Goal: Task Accomplishment & Management: Use online tool/utility

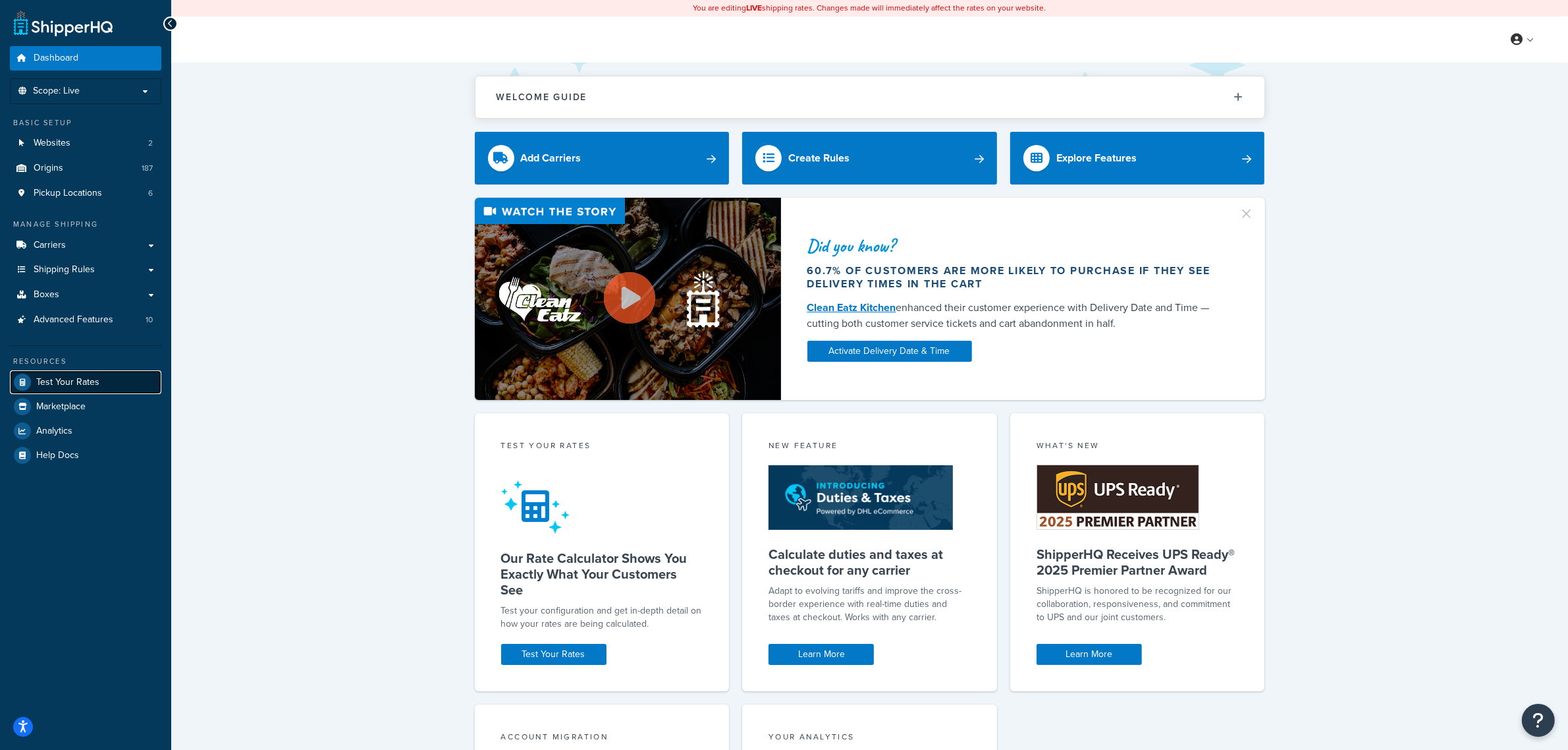
click at [70, 377] on span "Test Your Rates" at bounding box center [68, 383] width 64 height 12
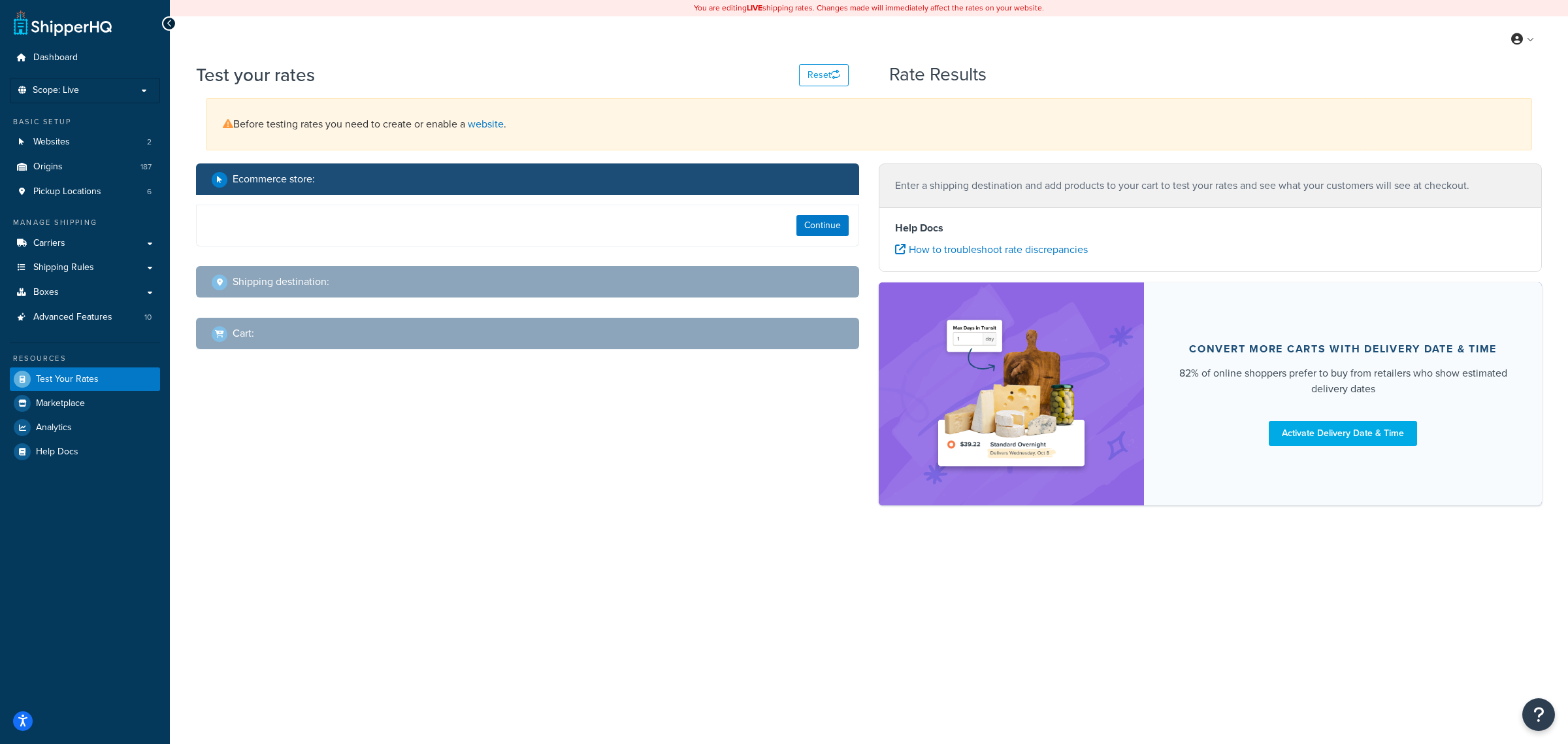
select select "[GEOGRAPHIC_DATA]"
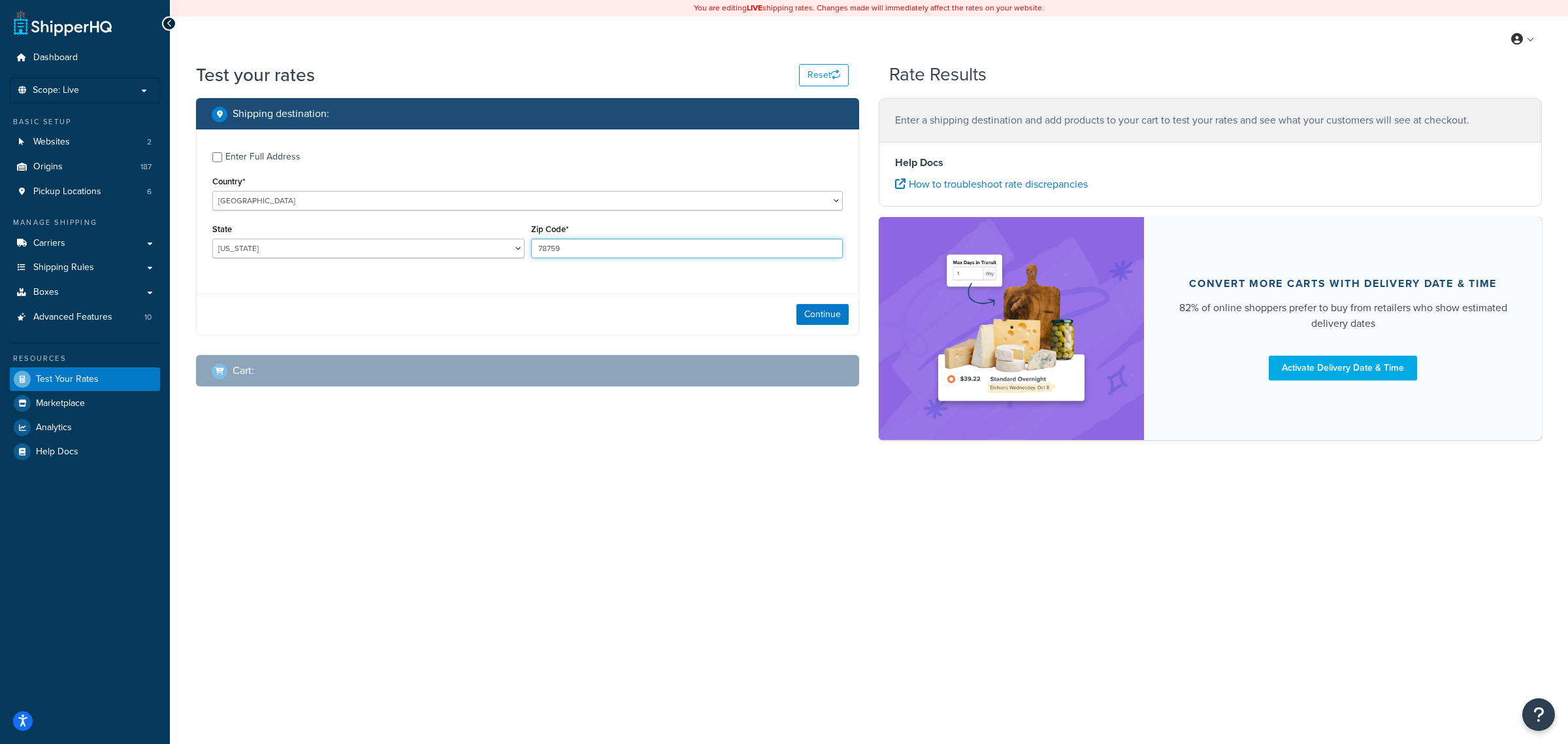
drag, startPoint x: 659, startPoint y: 255, endPoint x: 484, endPoint y: 254, distance: 175.0
click at [484, 254] on div "State [US_STATE] [US_STATE] [US_STATE] [US_STATE] [US_STATE] Armed Forces Ameri…" at bounding box center [527, 244] width 637 height 47
type input "76513"
click at [838, 318] on button "Continue" at bounding box center [822, 314] width 52 height 21
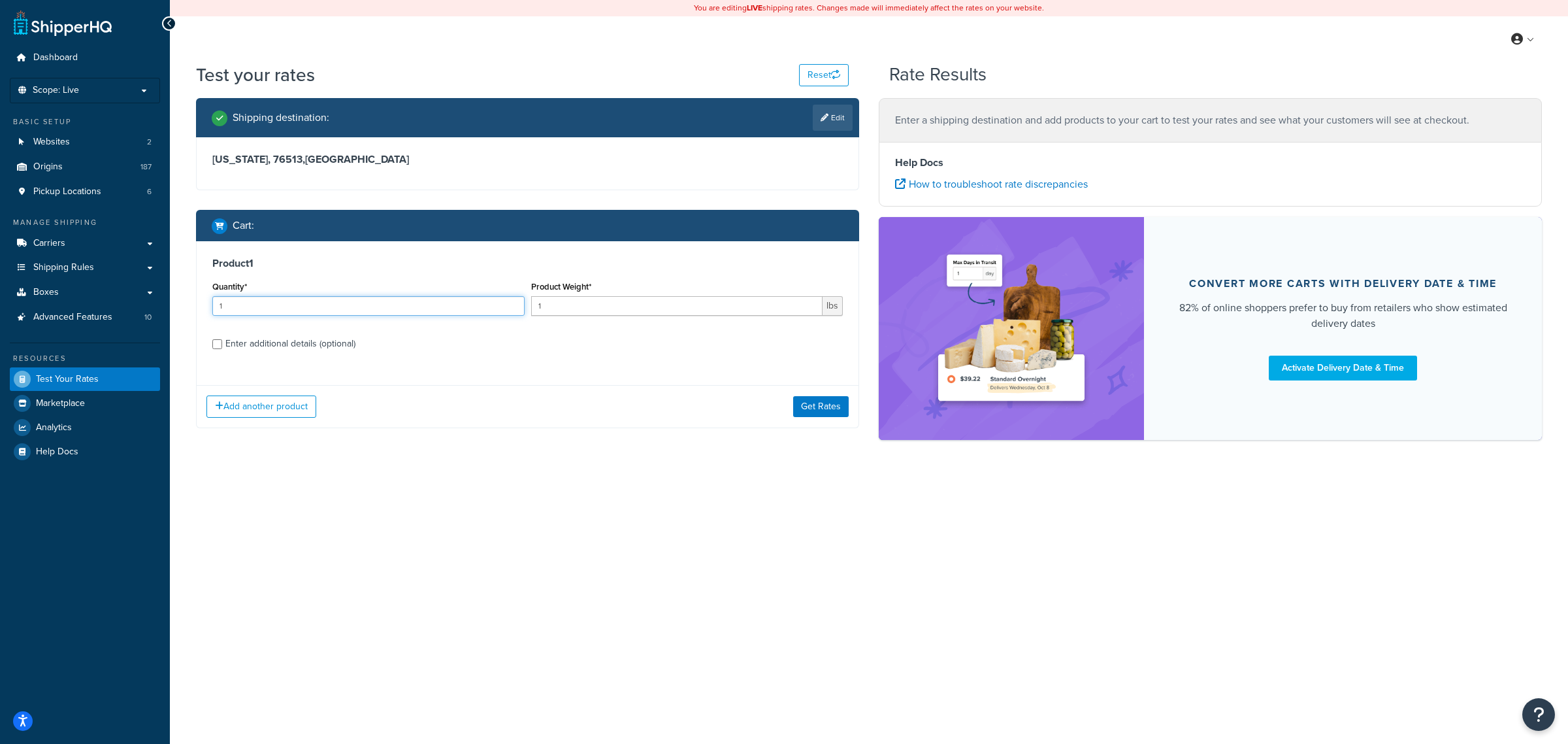
drag, startPoint x: 363, startPoint y: 310, endPoint x: 319, endPoint y: 294, distance: 46.8
click at [319, 294] on div "Quantity* 1" at bounding box center [368, 296] width 313 height 38
drag, startPoint x: 321, startPoint y: 298, endPoint x: 204, endPoint y: 300, distance: 117.0
click at [206, 300] on div "Product 1 Quantity* 1 Product Weight* 1 lbs Enter additional details (optional)" at bounding box center [527, 309] width 662 height 134
type input "4000"
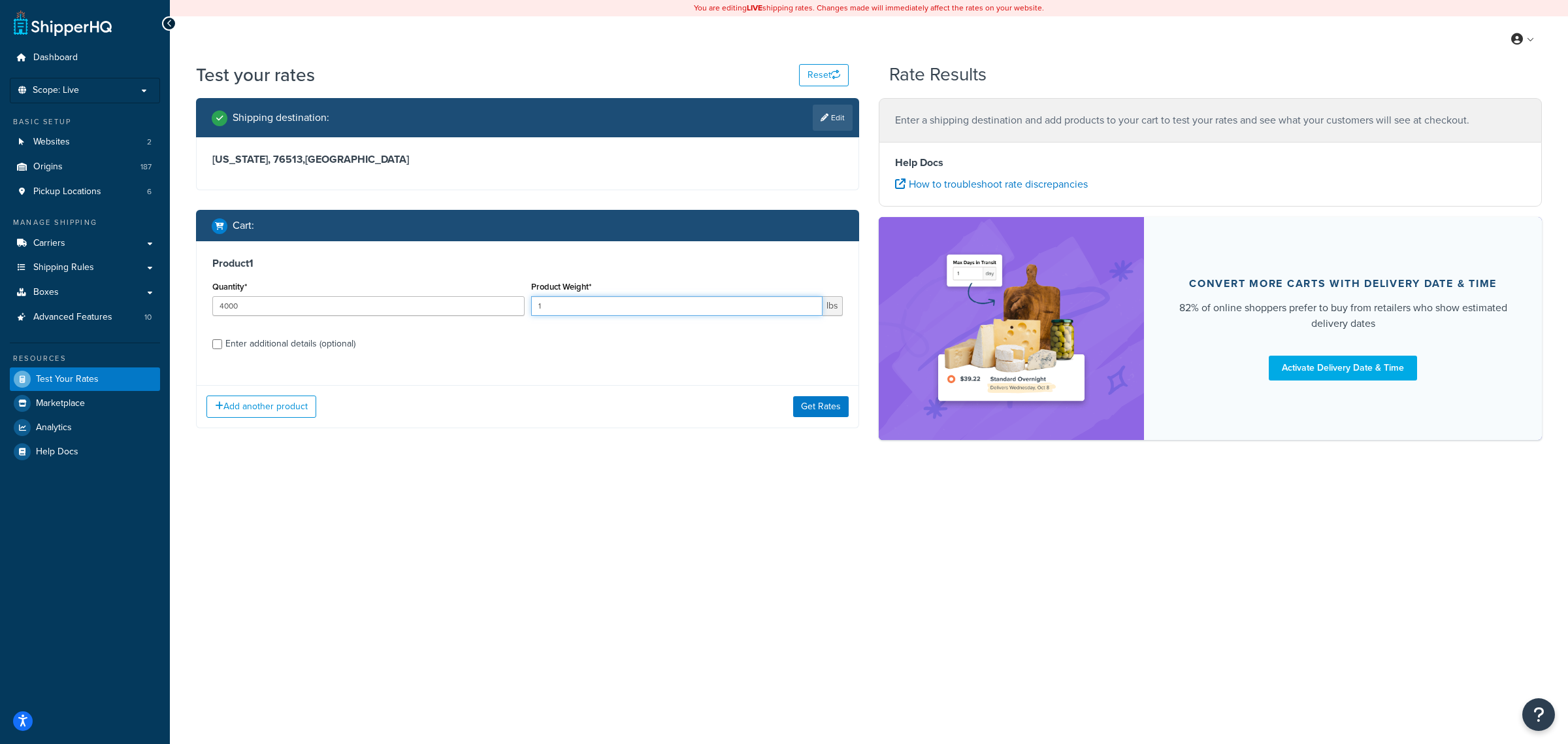
drag, startPoint x: 603, startPoint y: 312, endPoint x: 488, endPoint y: 310, distance: 115.0
click at [488, 310] on div "Quantity* 4000 Product Weight* 1 lbs" at bounding box center [527, 301] width 637 height 47
type input "0.1"
click at [278, 344] on div "Enter additional details (optional)" at bounding box center [290, 344] width 130 height 18
click at [222, 344] on input "Enter additional details (optional)" at bounding box center [217, 344] width 10 height 10
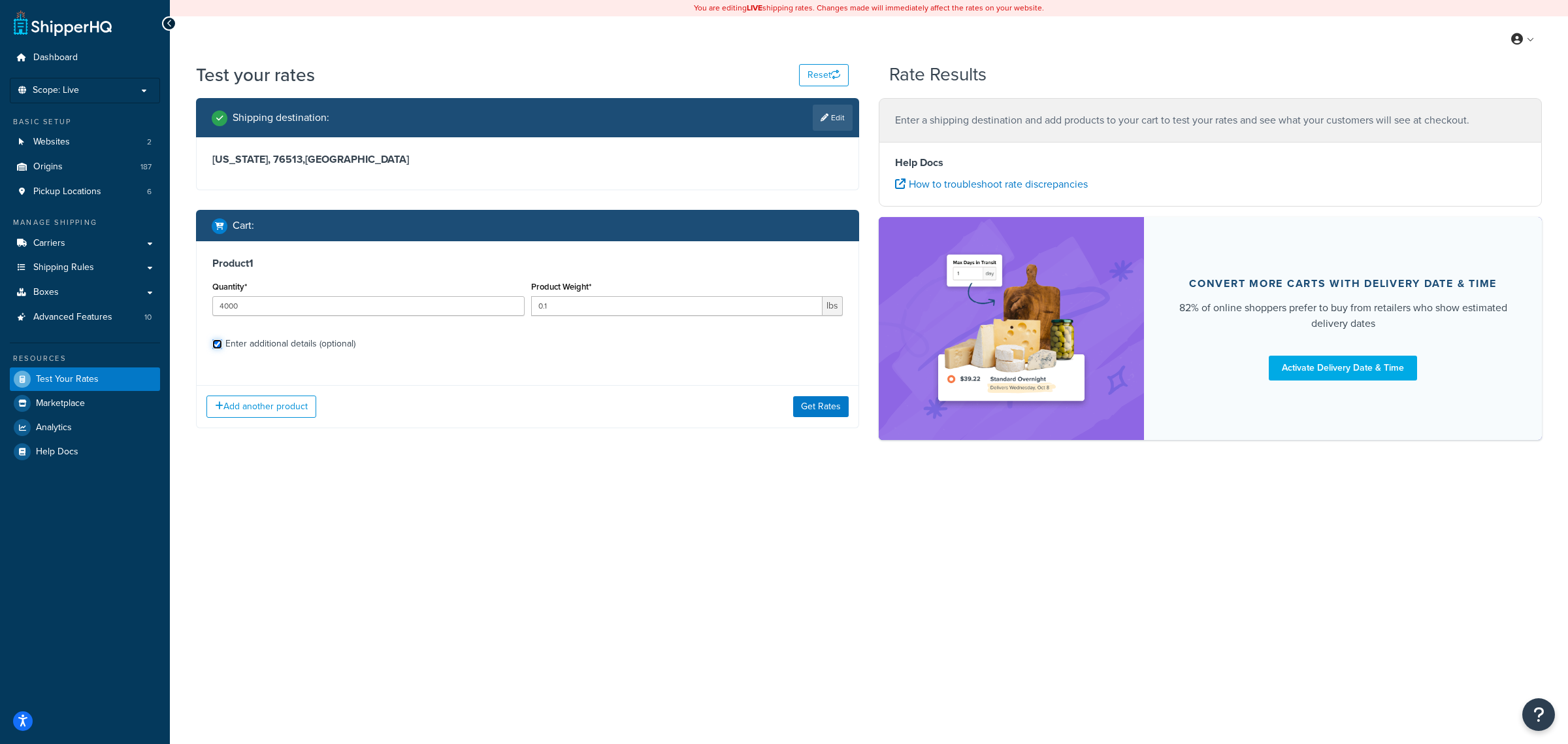
checkbox input "true"
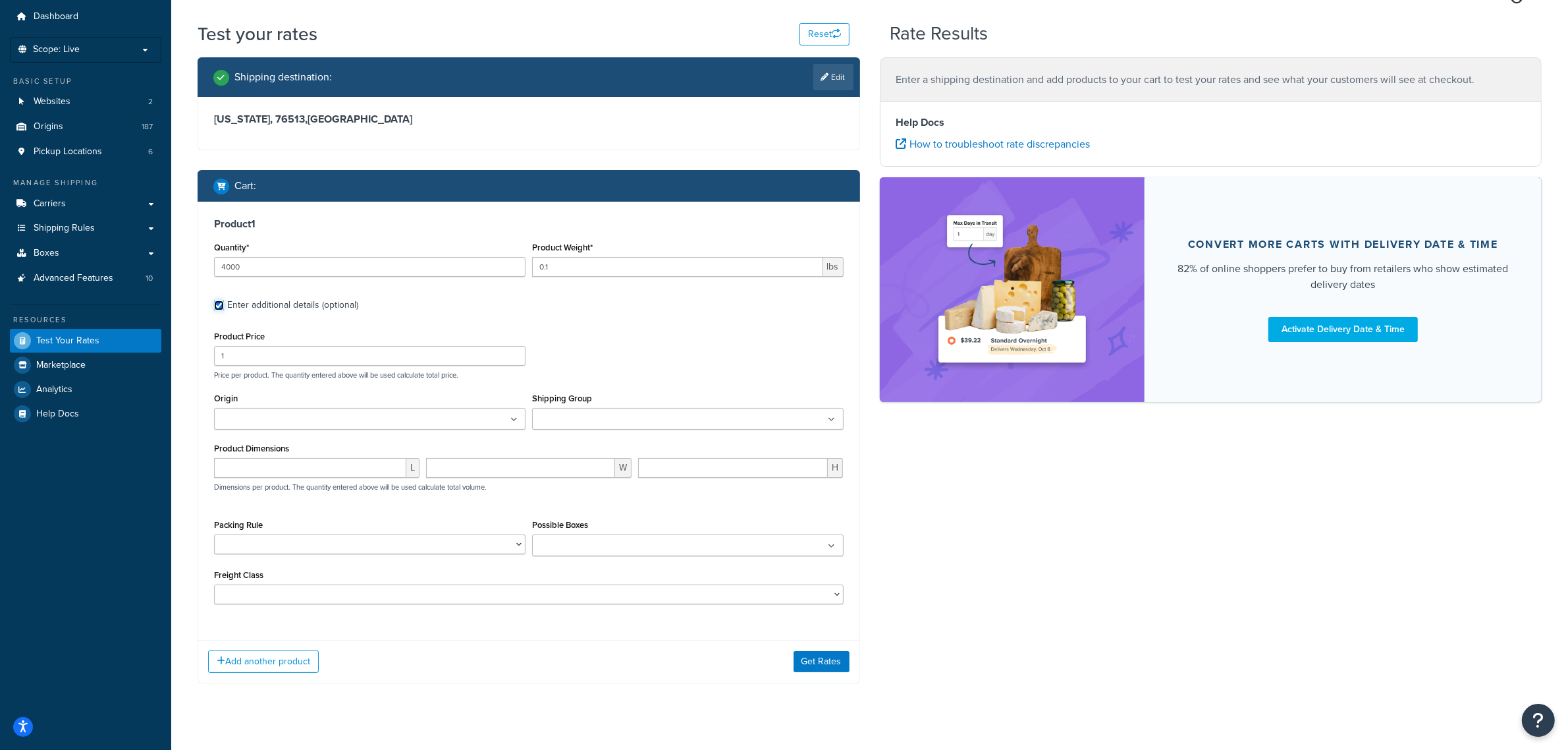
scroll to position [63, 0]
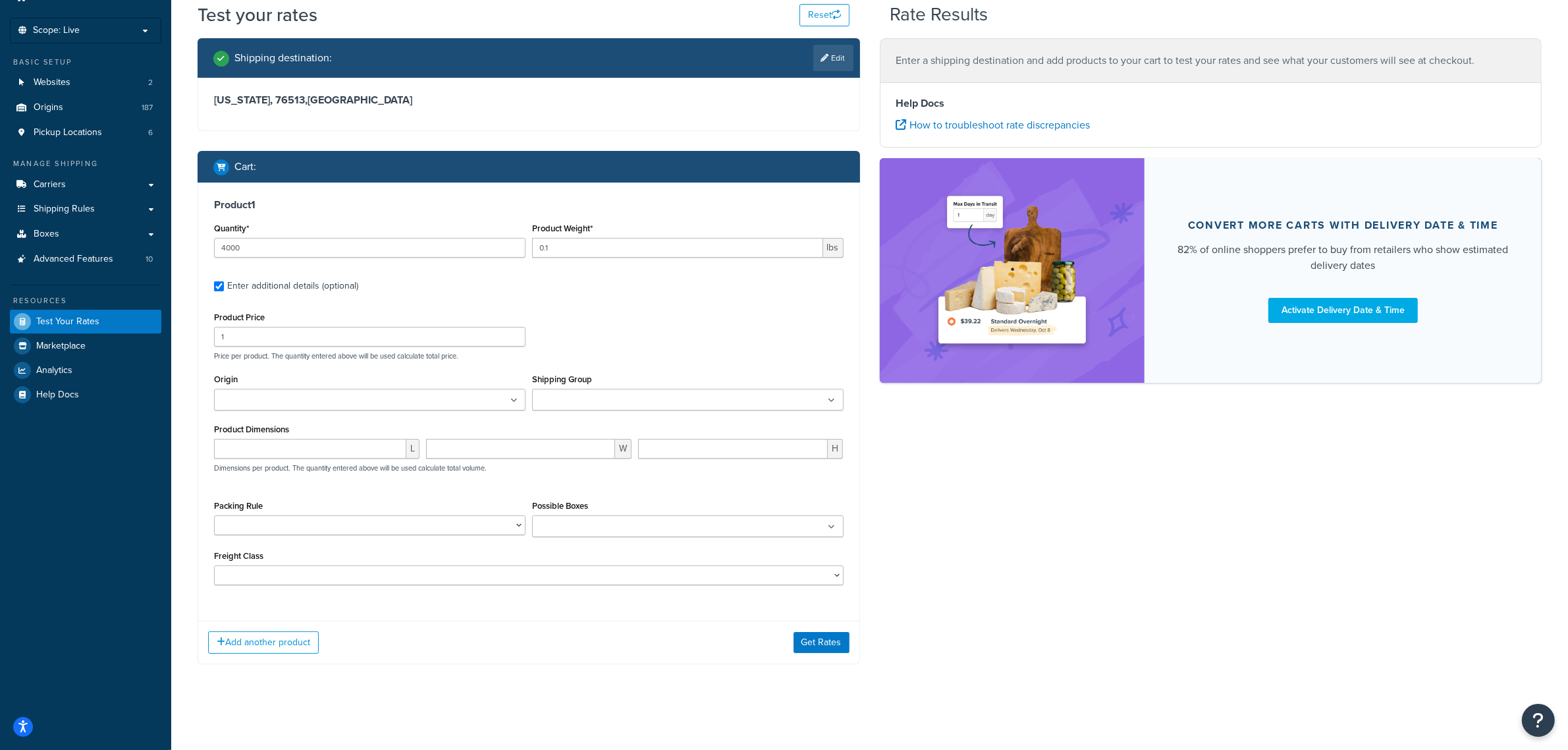
click at [822, 630] on div "Add another product Get Rates" at bounding box center [529, 642] width 662 height 43
click at [834, 639] on button "Get Rates" at bounding box center [822, 643] width 56 height 21
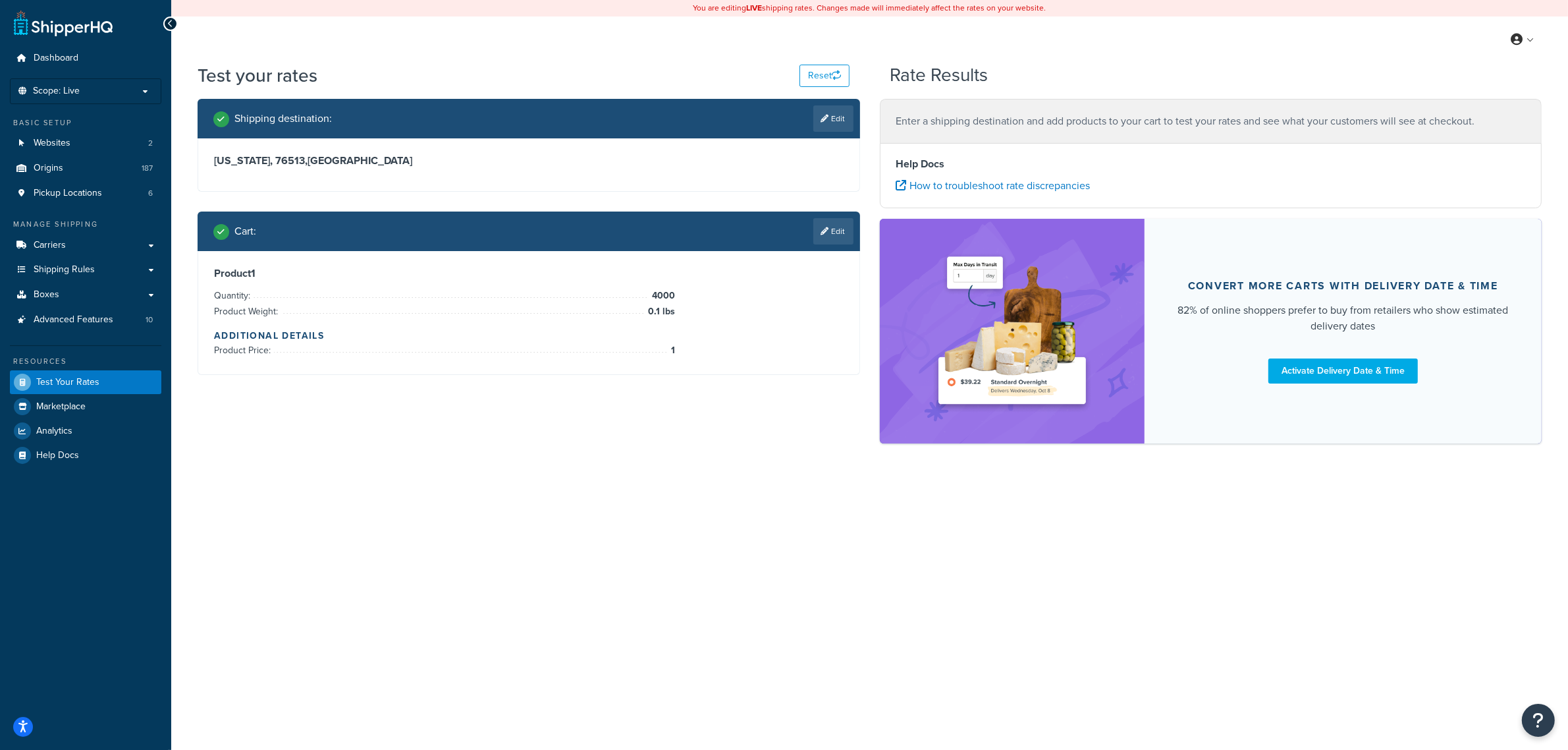
scroll to position [0, 0]
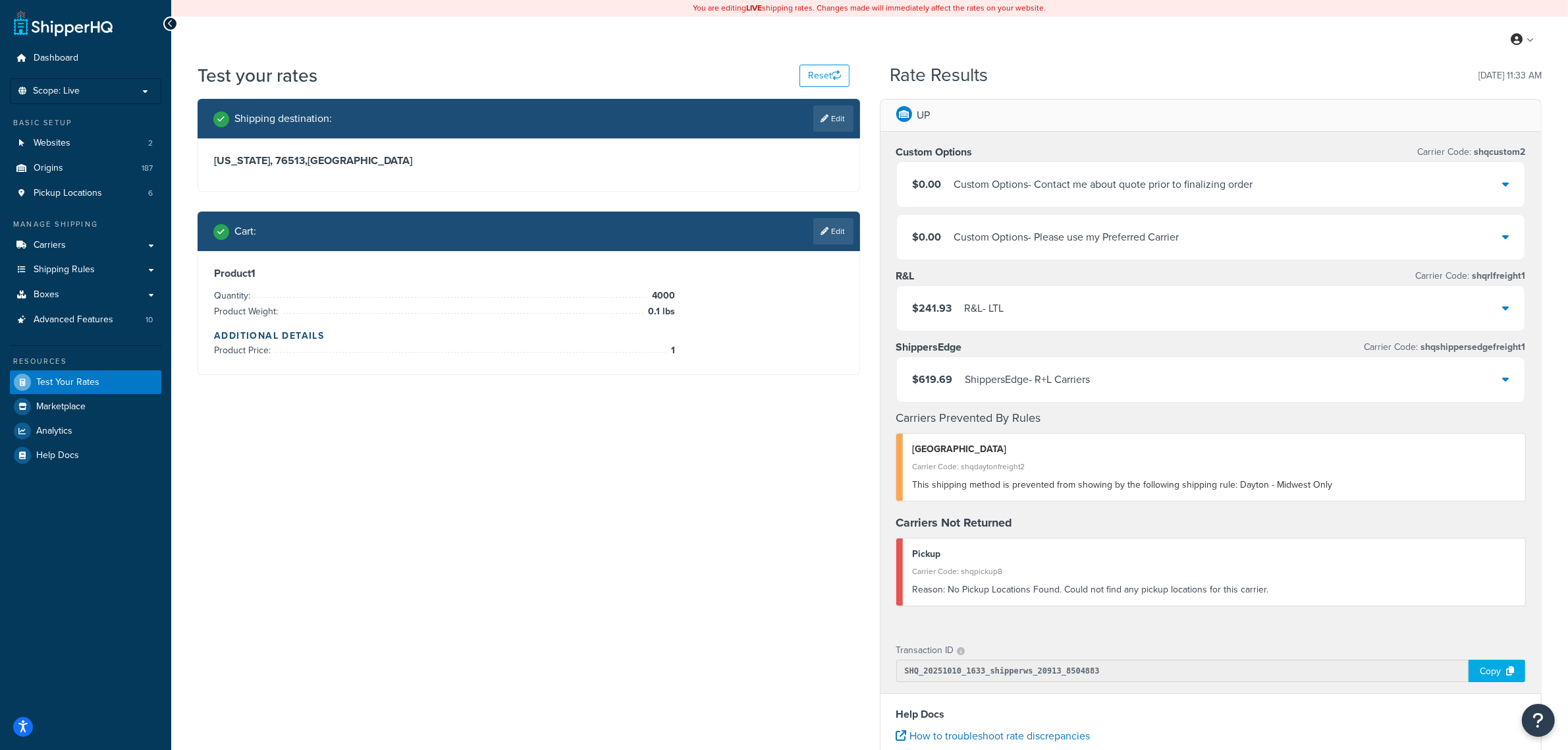
click at [1219, 318] on div "$241.93 R&L - LTL" at bounding box center [1211, 308] width 629 height 45
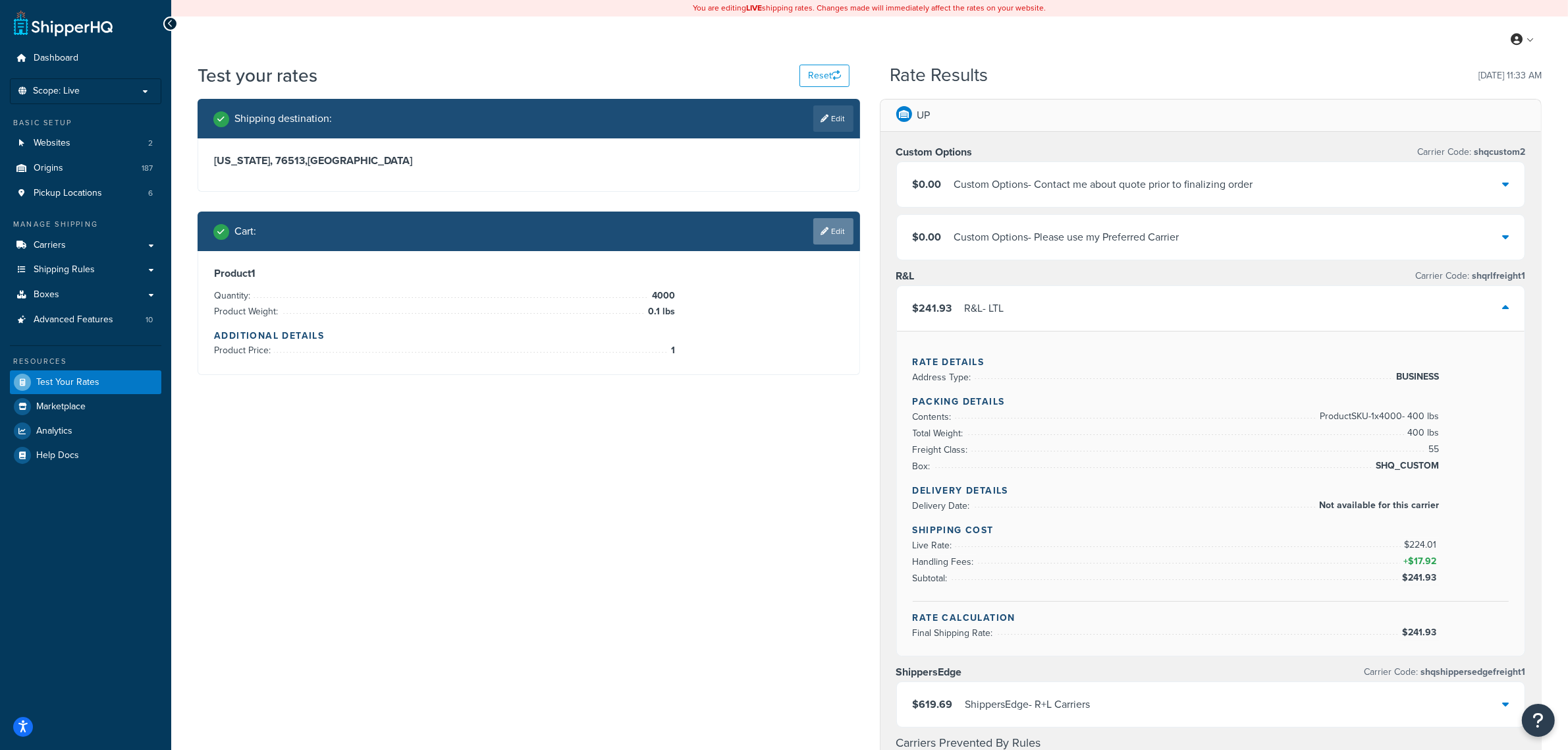
click at [835, 233] on link "Edit" at bounding box center [833, 231] width 40 height 26
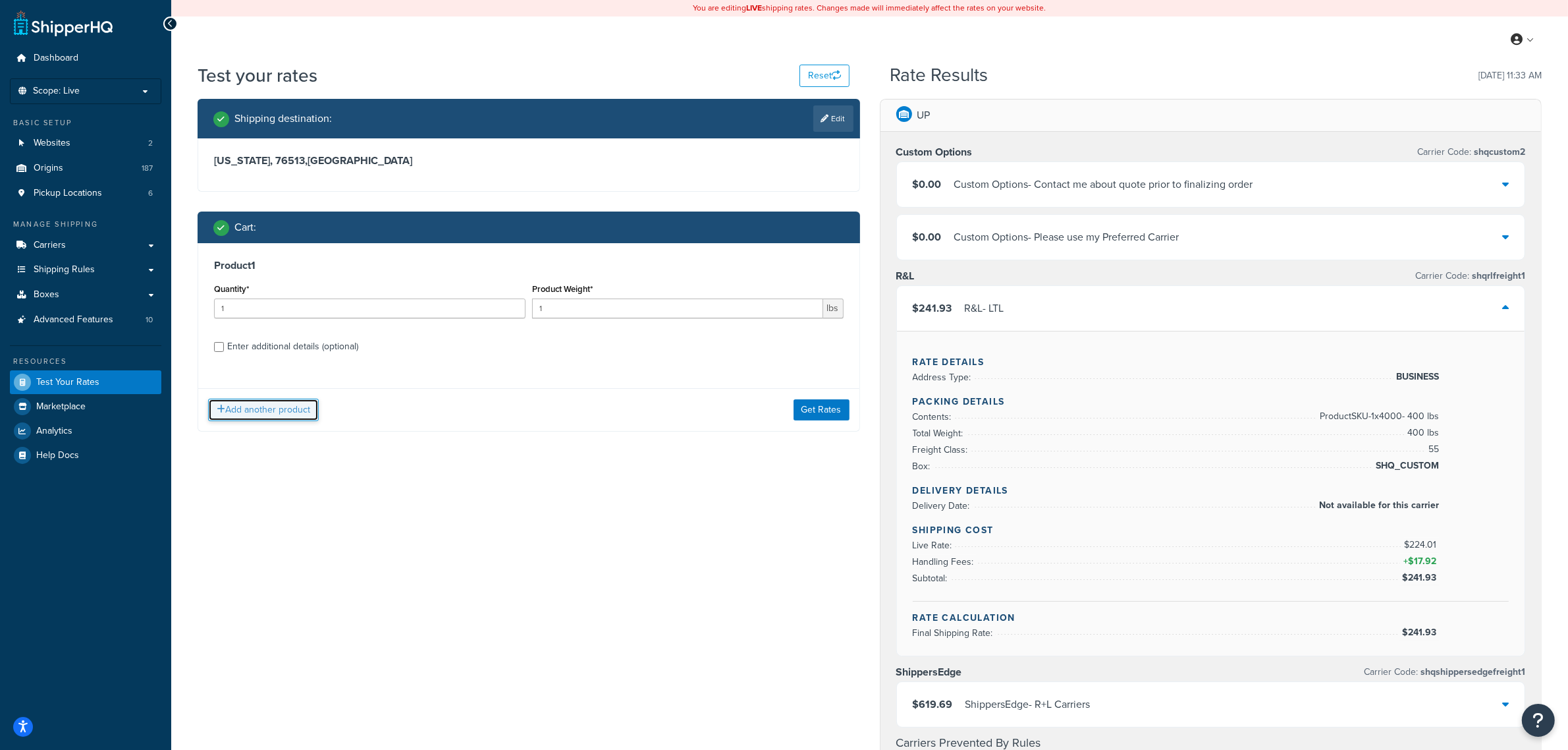
click at [264, 415] on button "Add another product" at bounding box center [263, 409] width 111 height 22
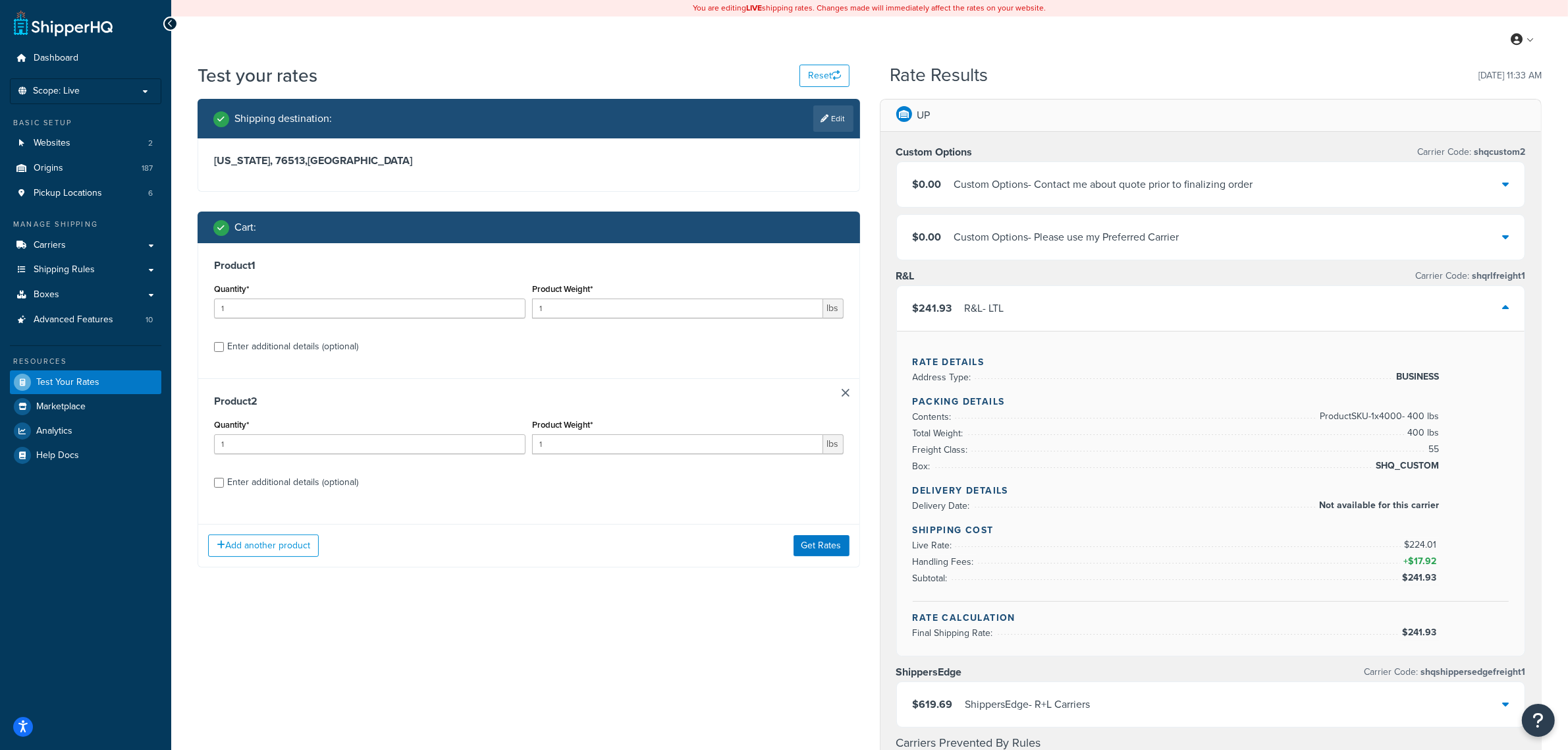
click at [326, 485] on div "Enter additional details (optional)" at bounding box center [292, 482] width 131 height 18
click at [224, 485] on input "Enter additional details (optional)" at bounding box center [219, 483] width 10 height 10
checkbox input "true"
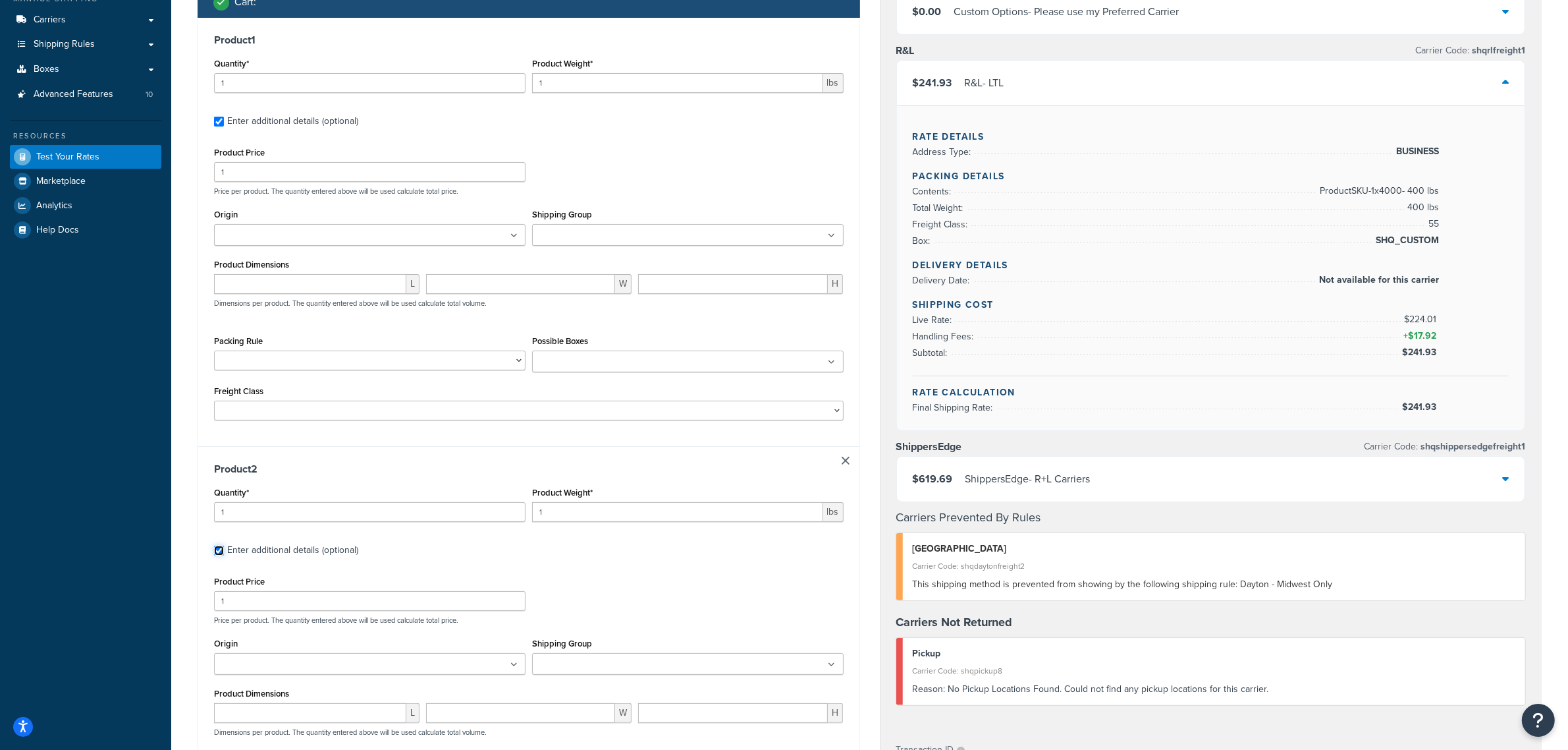
scroll to position [247, 0]
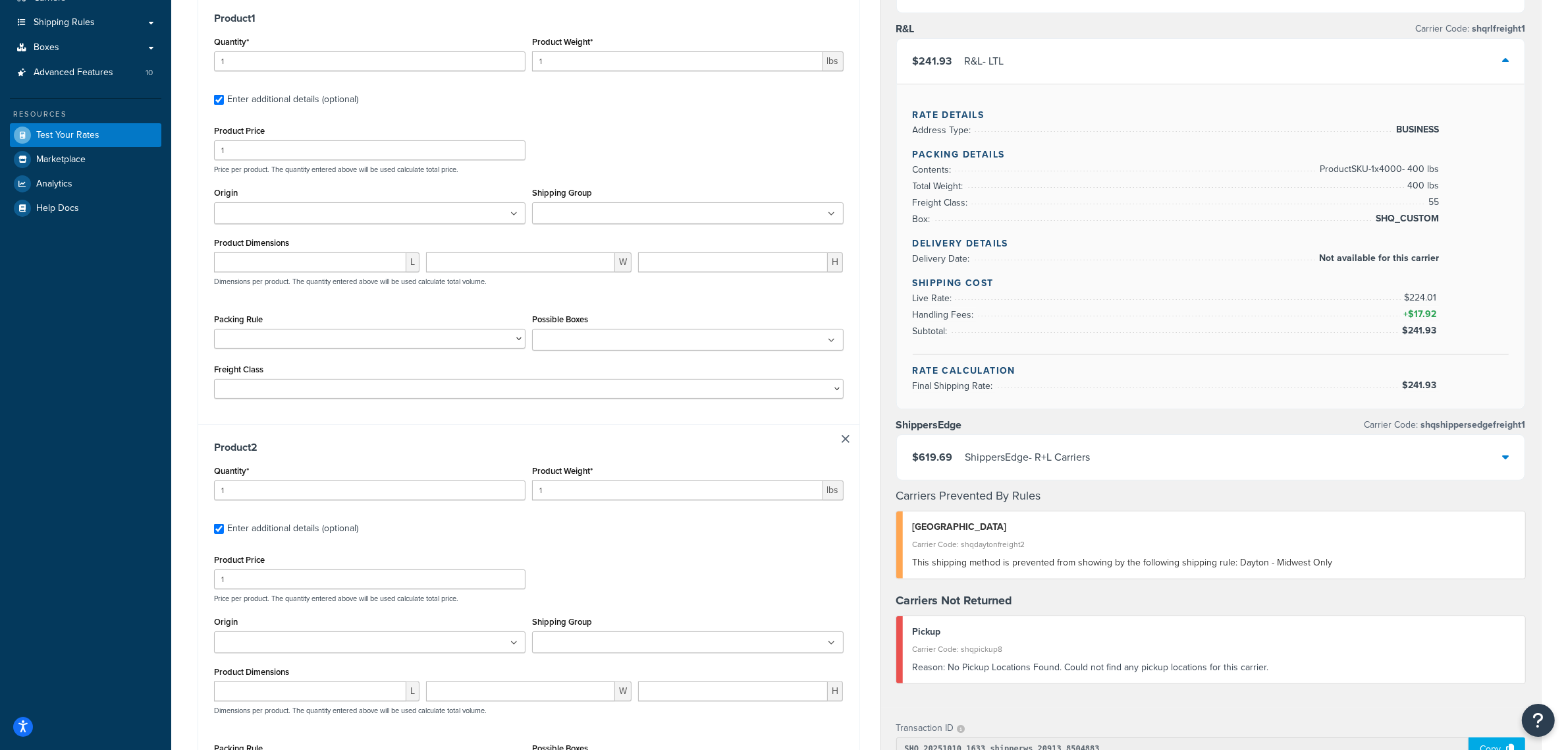
click at [850, 443] on div "Product 2 Quantity* 1 Product Weight* 1 lbs Enter additional details (optional)…" at bounding box center [529, 639] width 662 height 429
click at [843, 433] on div "Product 2 Quantity* 1 Product Weight* 1 lbs Enter additional details (optional)…" at bounding box center [529, 639] width 662 height 429
click at [843, 440] on link at bounding box center [845, 439] width 8 height 8
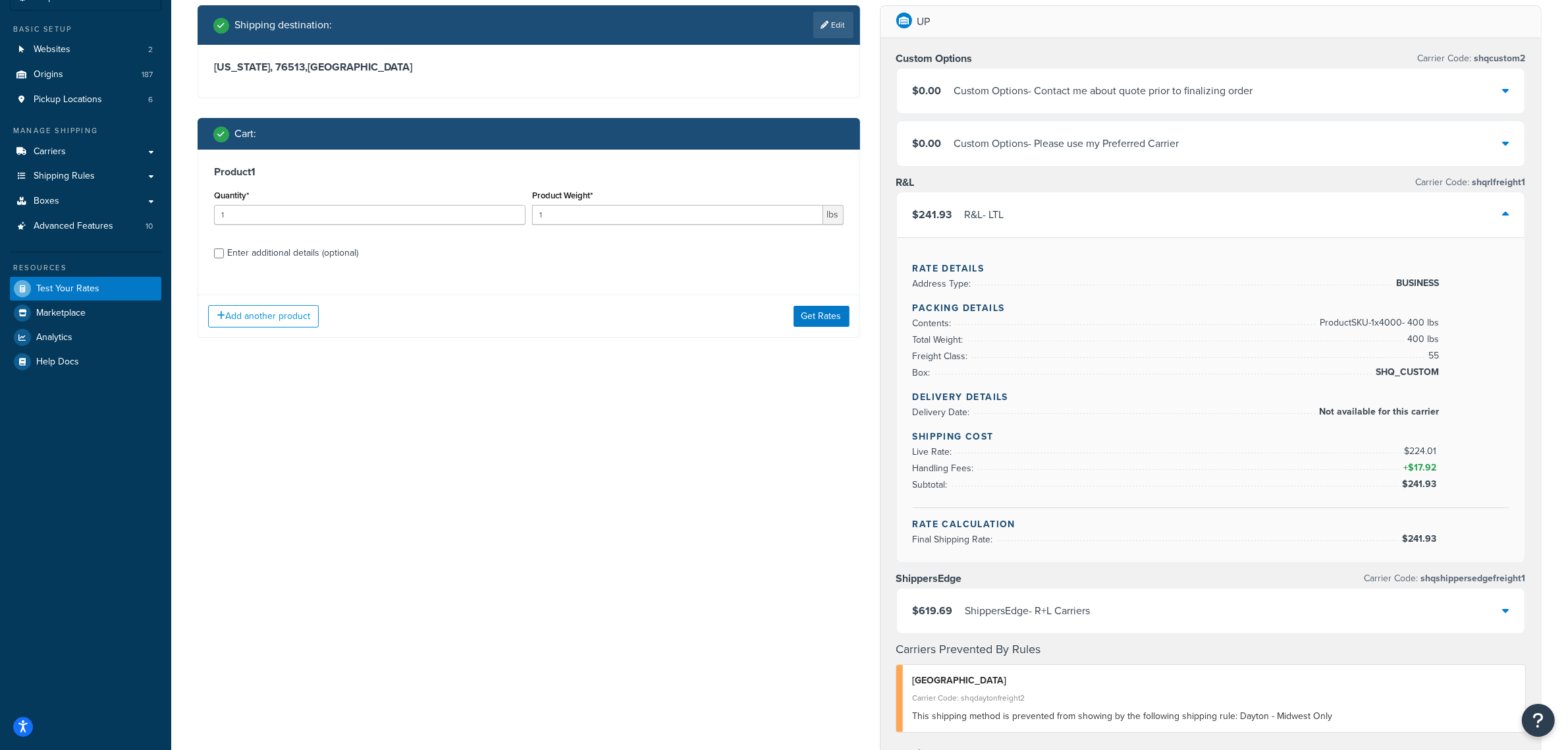
scroll to position [83, 0]
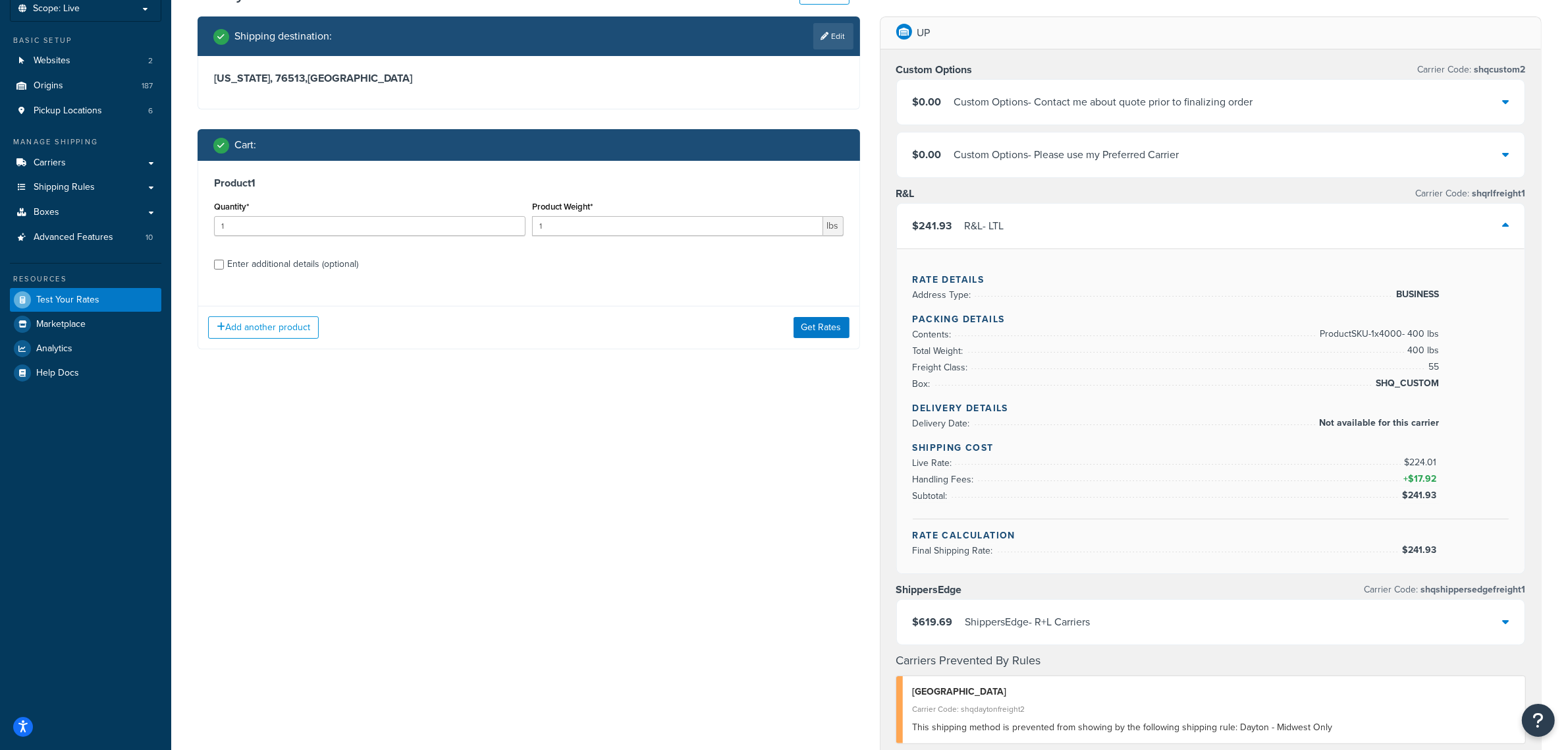
click at [321, 262] on div "Enter additional details (optional)" at bounding box center [292, 264] width 131 height 18
click at [224, 262] on input "Enter additional details (optional)" at bounding box center [219, 265] width 10 height 10
checkbox input "true"
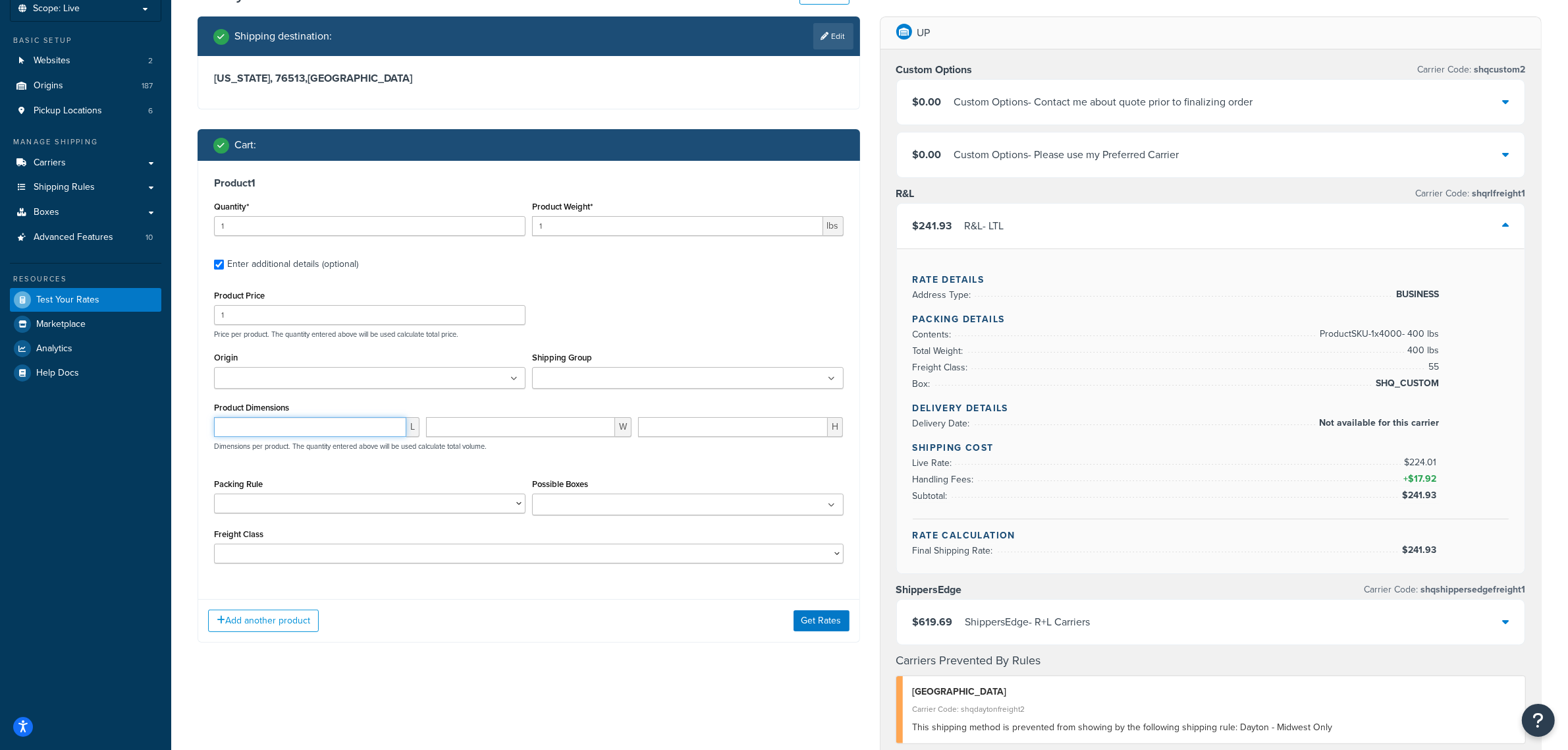
click at [313, 436] on input "number" at bounding box center [309, 427] width 192 height 20
type input "1"
click at [520, 430] on input "number" at bounding box center [520, 427] width 189 height 20
type input "1"
click at [705, 429] on input "number" at bounding box center [733, 427] width 191 height 20
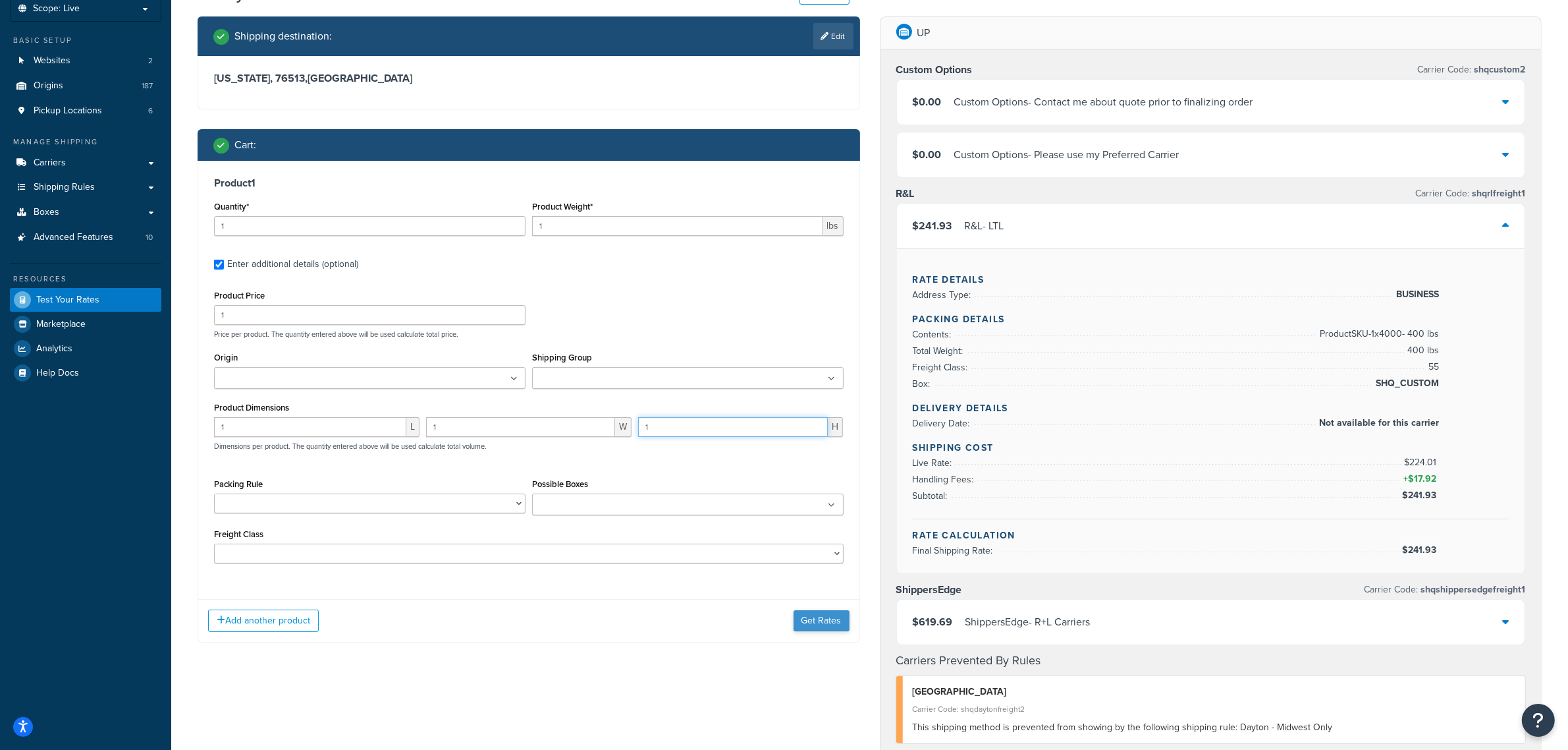
type input "1"
click at [823, 628] on button "Get Rates" at bounding box center [822, 620] width 56 height 21
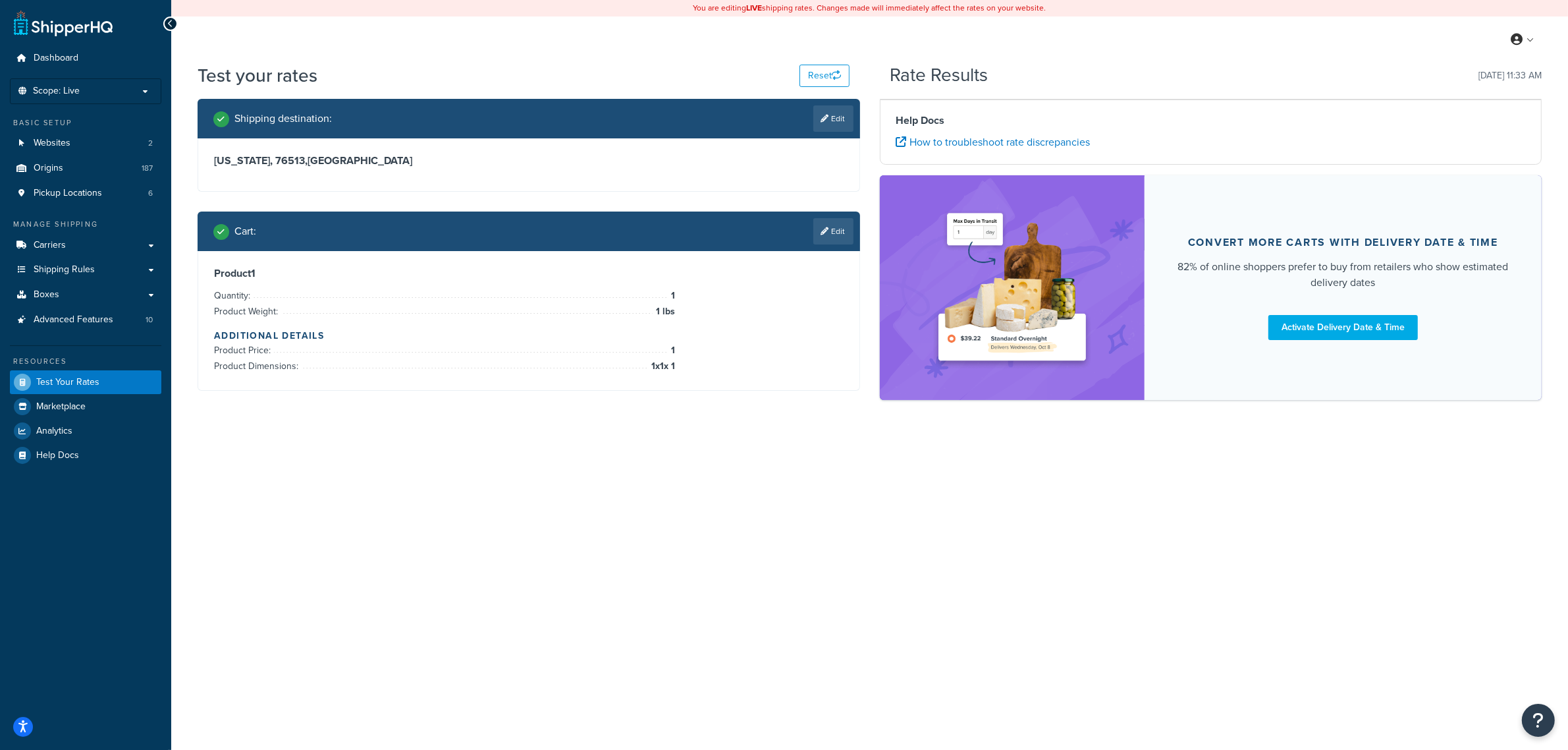
scroll to position [0, 0]
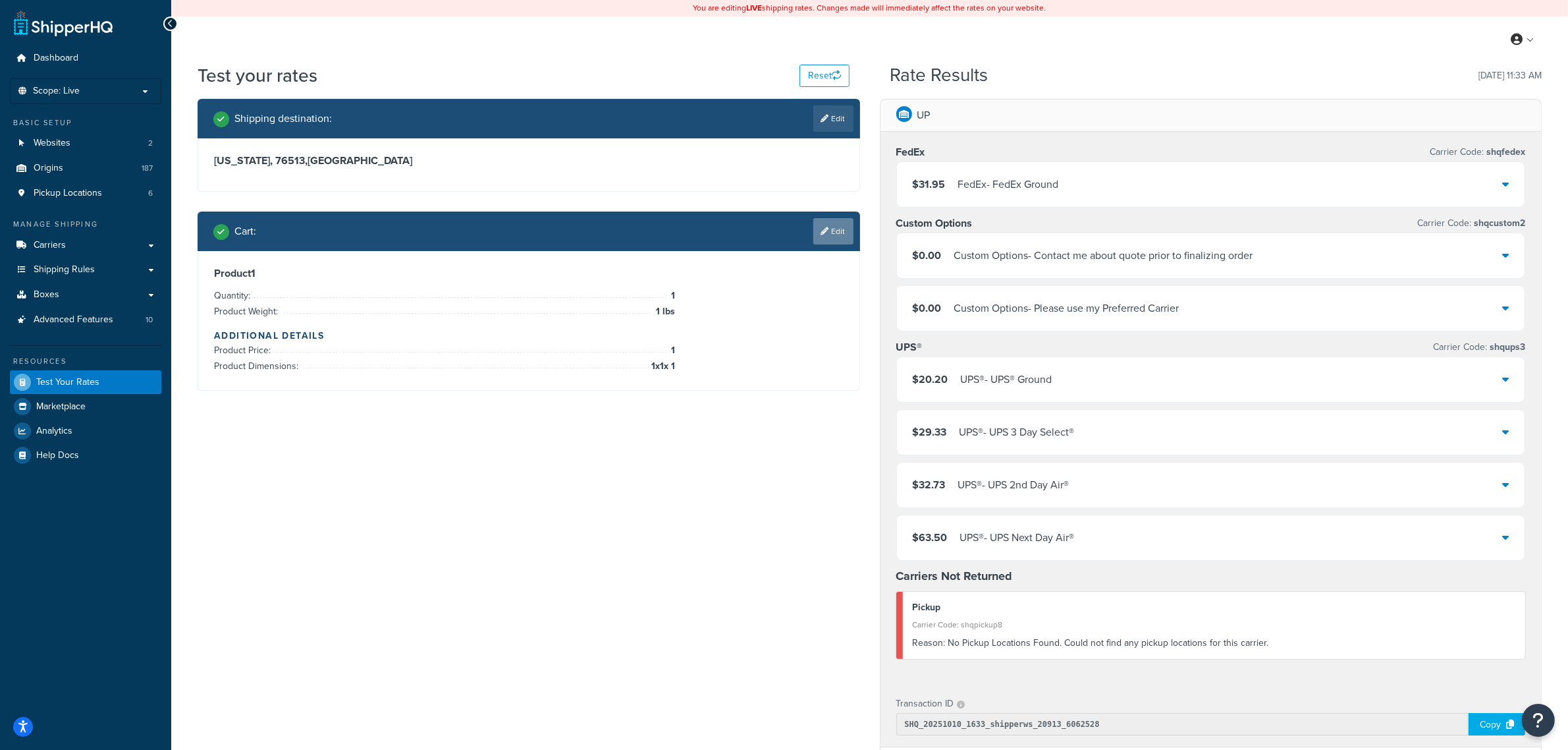
click at [828, 227] on link "Edit" at bounding box center [833, 231] width 40 height 26
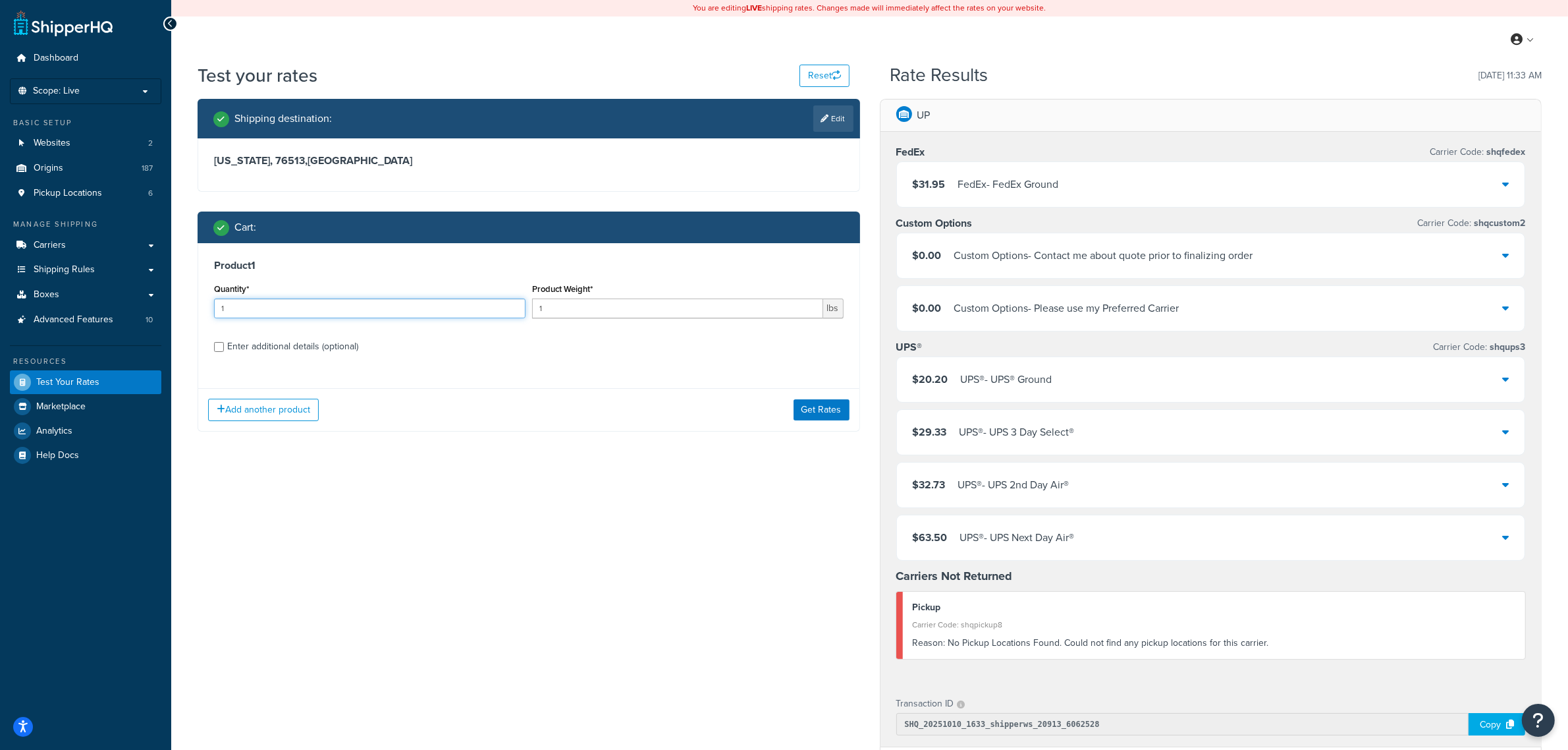
drag, startPoint x: 312, startPoint y: 311, endPoint x: 200, endPoint y: 295, distance: 113.1
click at [200, 295] on div "Product 1 Quantity* 1 Product Weight* 1 lbs Enter additional details (optional)" at bounding box center [529, 311] width 662 height 135
type input "4000"
drag, startPoint x: 558, startPoint y: 309, endPoint x: 481, endPoint y: 300, distance: 77.5
click at [481, 300] on div "Quantity* 4000 Product Weight* 1 lbs" at bounding box center [528, 304] width 636 height 48
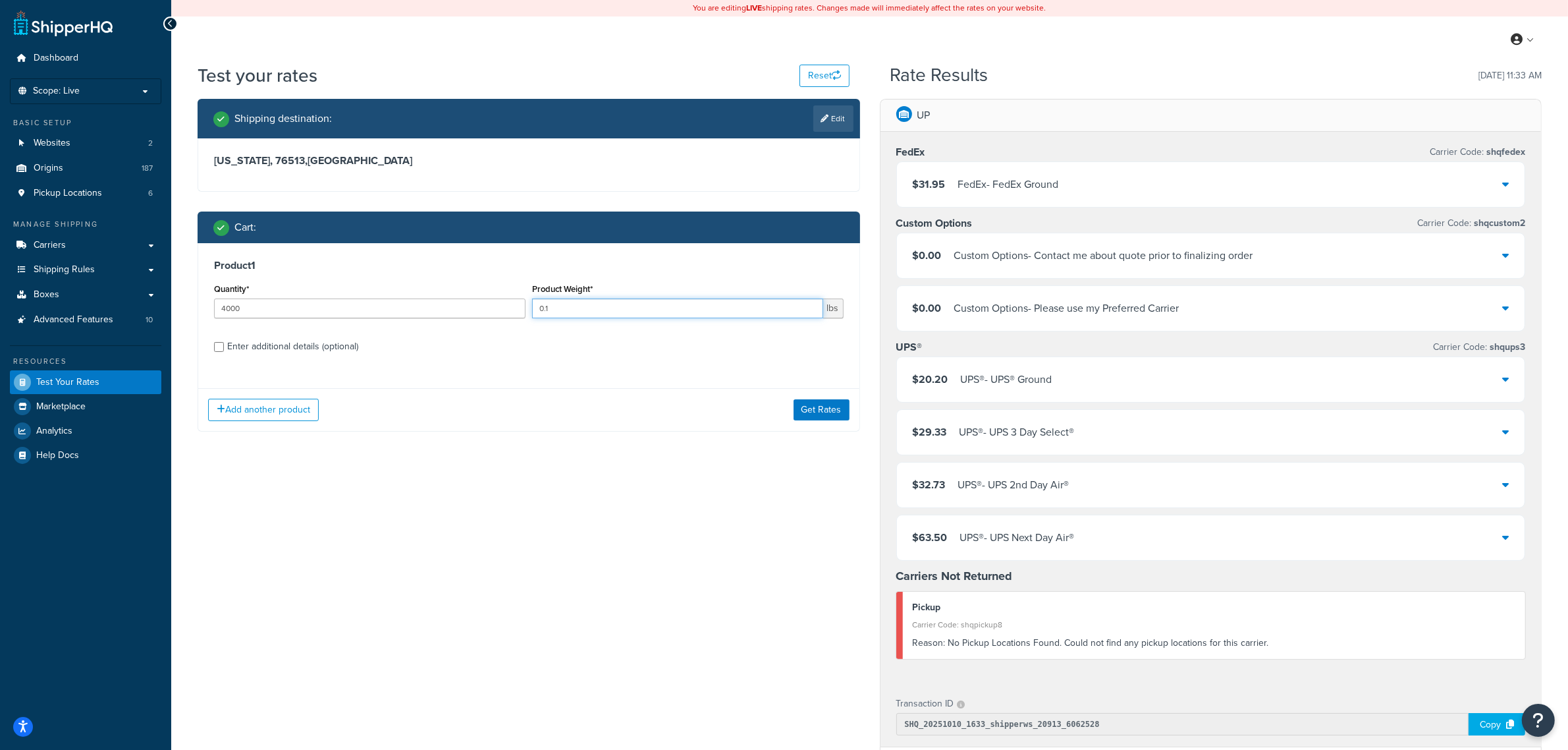
type input "0.1"
click at [297, 347] on div "Enter additional details (optional)" at bounding box center [292, 347] width 131 height 18
click at [224, 347] on input "Enter additional details (optional)" at bounding box center [219, 347] width 10 height 10
checkbox input "true"
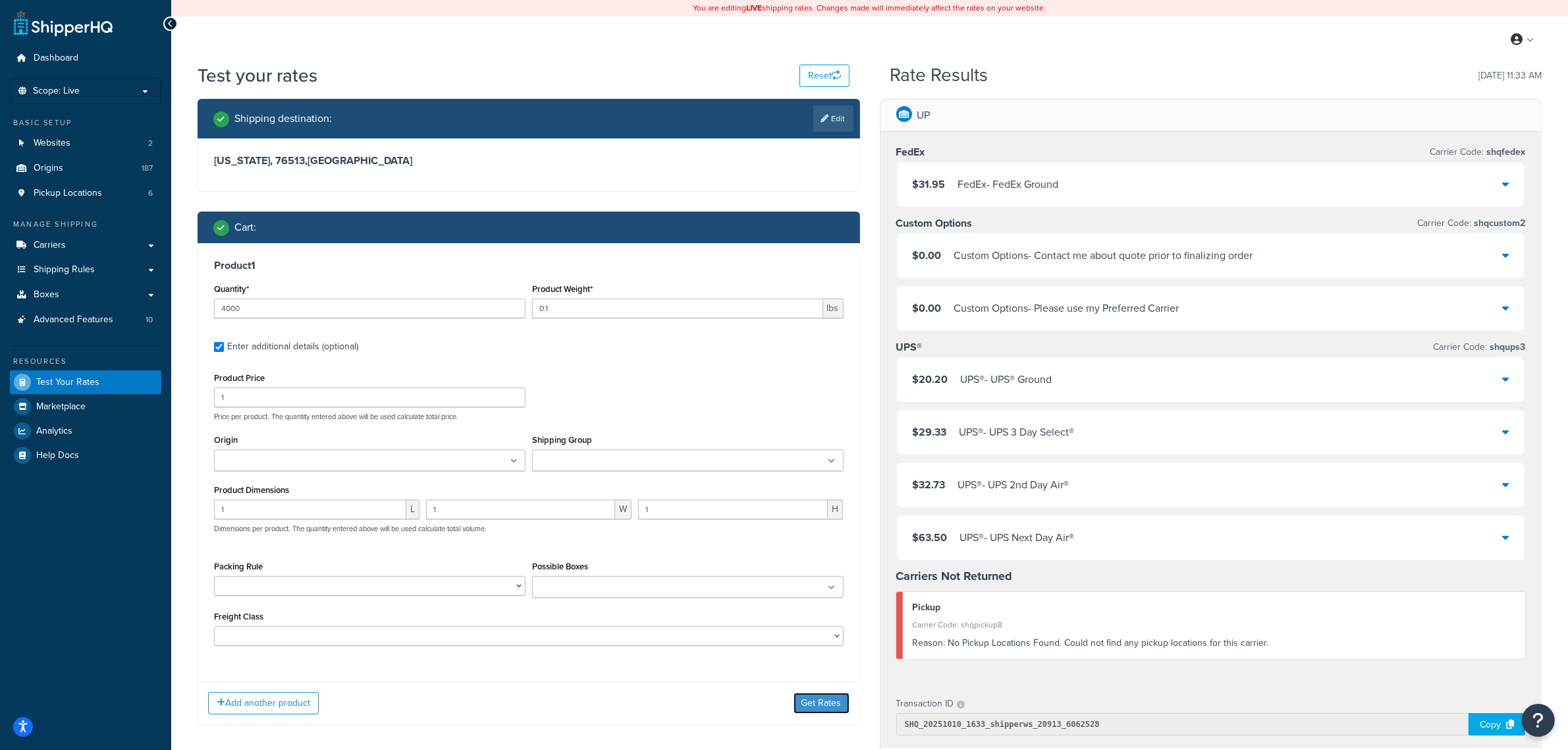
click at [821, 701] on button "Get Rates" at bounding box center [822, 703] width 56 height 21
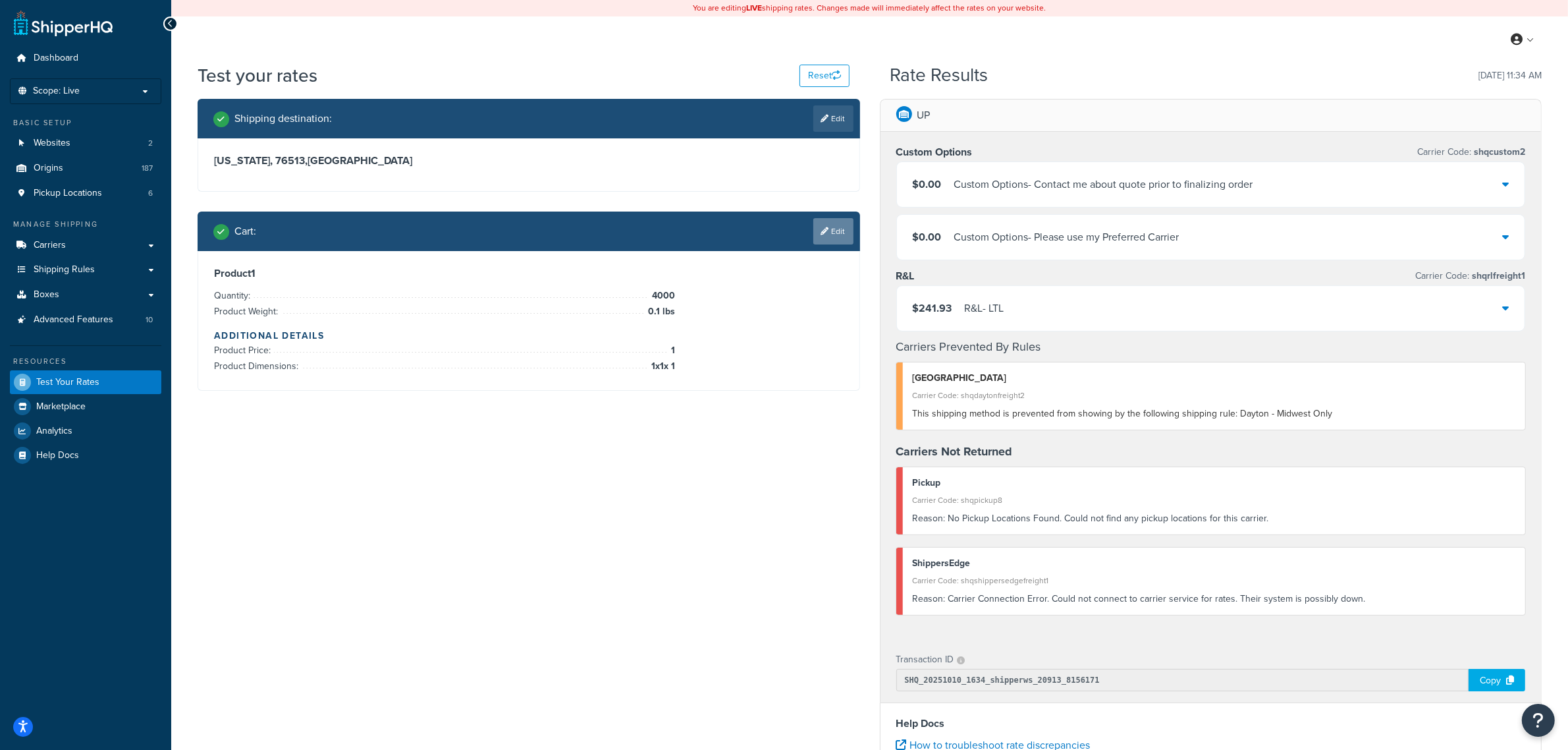
click at [826, 234] on icon at bounding box center [826, 231] width 8 height 8
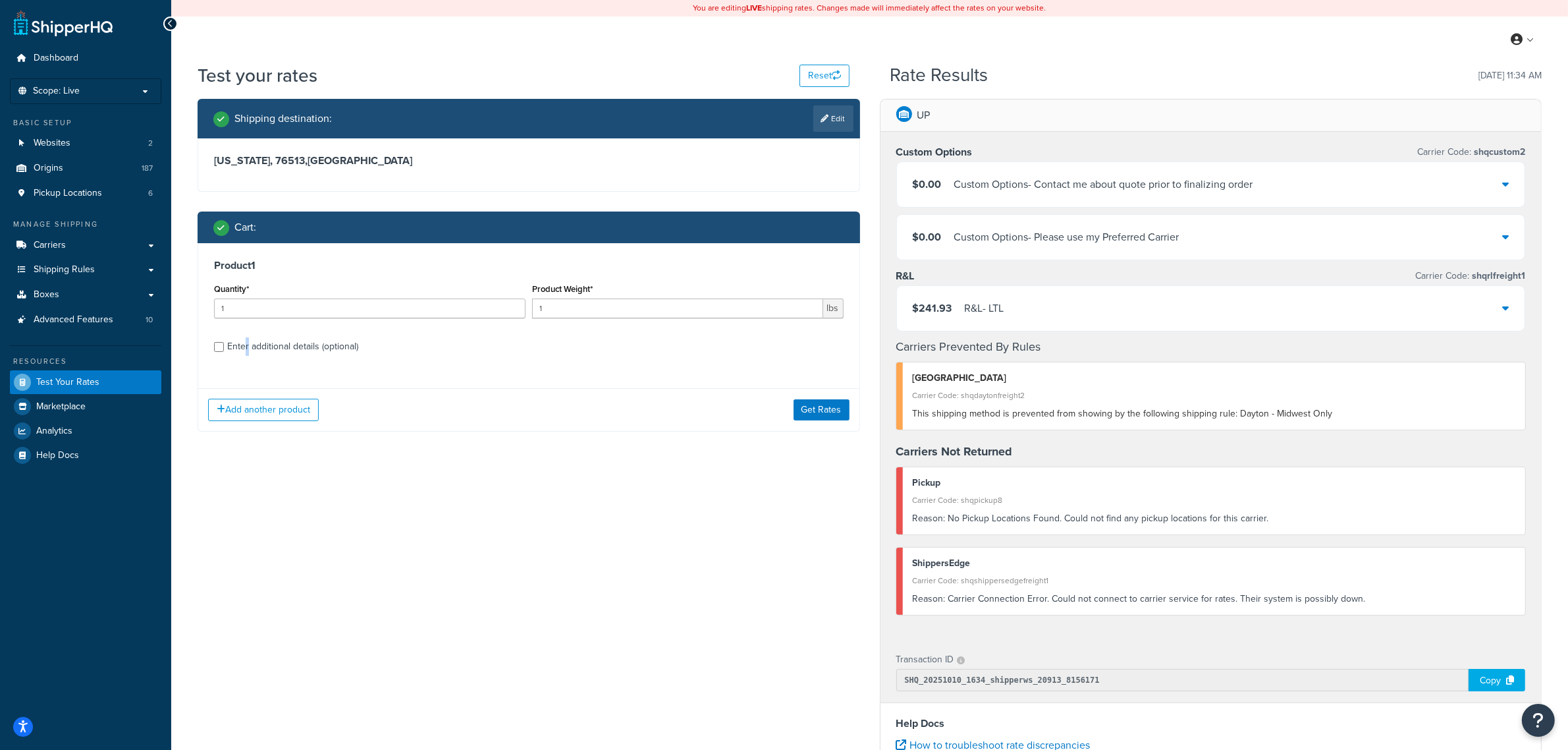
click at [247, 349] on div "Enter additional details (optional)" at bounding box center [292, 347] width 131 height 18
click at [332, 341] on div "Enter additional details (optional)" at bounding box center [292, 347] width 131 height 18
click at [224, 342] on input "Enter additional details (optional)" at bounding box center [219, 347] width 10 height 10
checkbox input "true"
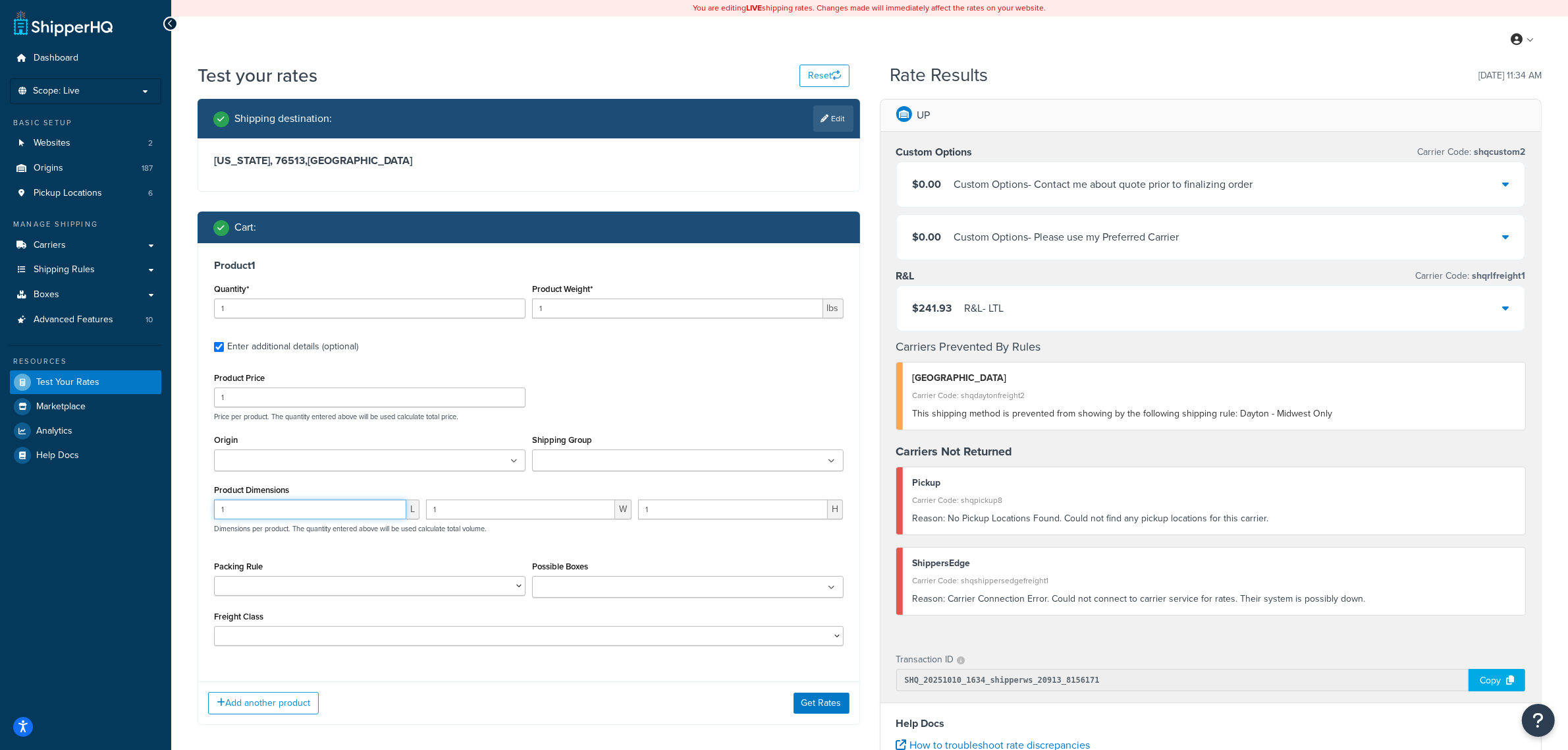
drag, startPoint x: 214, startPoint y: 495, endPoint x: 166, endPoint y: 491, distance: 48.2
click at [166, 491] on div "Dashboard Scope: Live Basic Setup Websites 2 Origins 187 Pickup Locations 6 Man…" at bounding box center [784, 540] width 1568 height 1082
drag, startPoint x: 459, startPoint y: 505, endPoint x: 459, endPoint y: 515, distance: 10.0
click at [382, 508] on div "L 1 W 1 H Dimensions per product. The quantity entered above will be used calcu…" at bounding box center [528, 523] width 636 height 48
drag, startPoint x: 685, startPoint y: 506, endPoint x: 610, endPoint y: 502, distance: 75.1
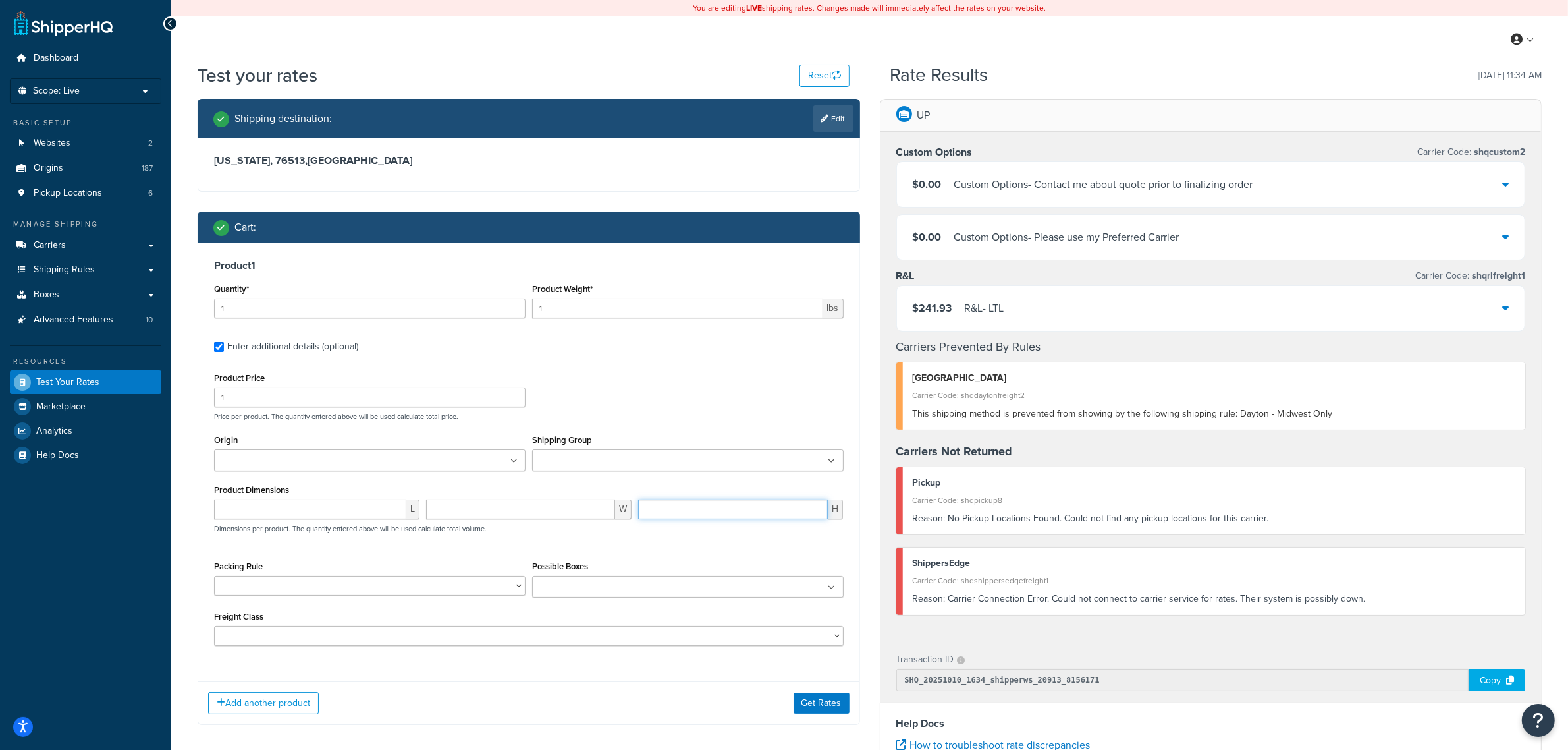
click at [610, 502] on div "L W H Dimensions per product. The quantity entered above will be used calculate…" at bounding box center [528, 523] width 636 height 48
click at [808, 690] on div "Add another product Get Rates" at bounding box center [529, 703] width 662 height 43
click at [811, 701] on button "Get Rates" at bounding box center [822, 703] width 56 height 21
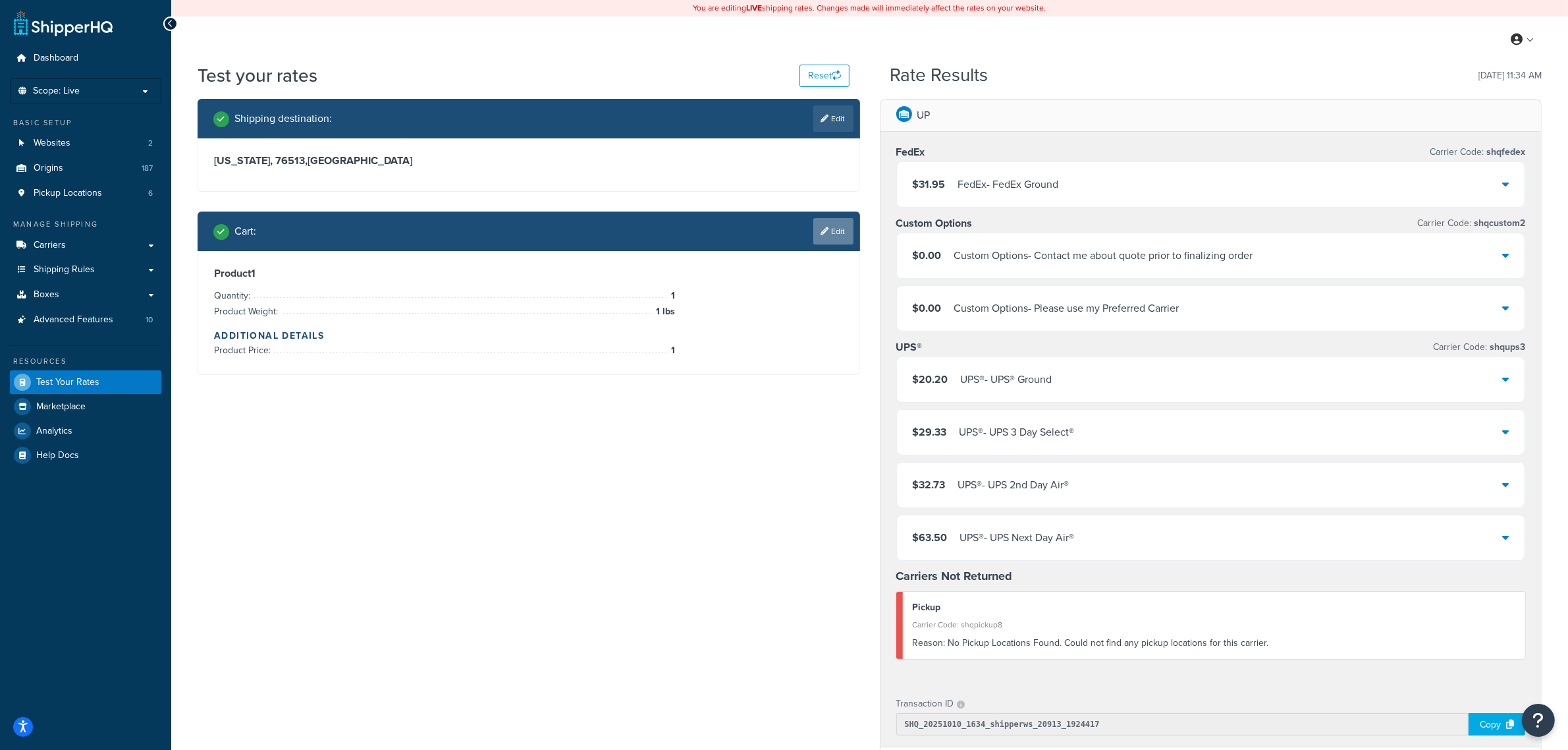
click at [841, 243] on link "Edit" at bounding box center [833, 231] width 40 height 26
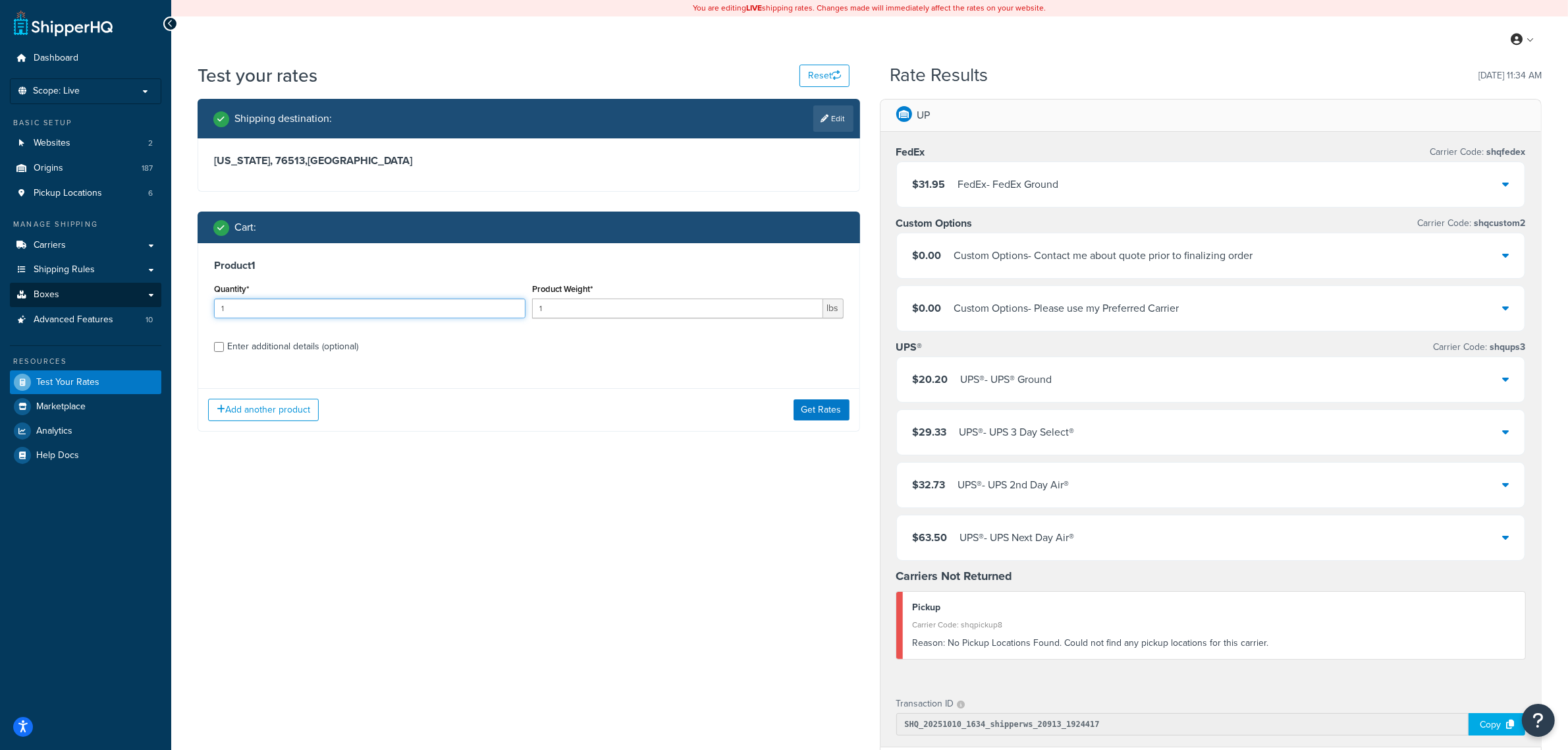
drag, startPoint x: 244, startPoint y: 303, endPoint x: 145, endPoint y: 293, distance: 99.5
click at [145, 302] on div "Dashboard Scope: Live Basic Setup Websites 2 Origins 187 Pickup Locations 6 Man…" at bounding box center [784, 563] width 1568 height 1125
type input "4000"
drag, startPoint x: 550, startPoint y: 310, endPoint x: 494, endPoint y: 309, distance: 56.0
click at [494, 309] on div "Quantity* 4000 Product Weight* 1 lbs" at bounding box center [528, 304] width 636 height 48
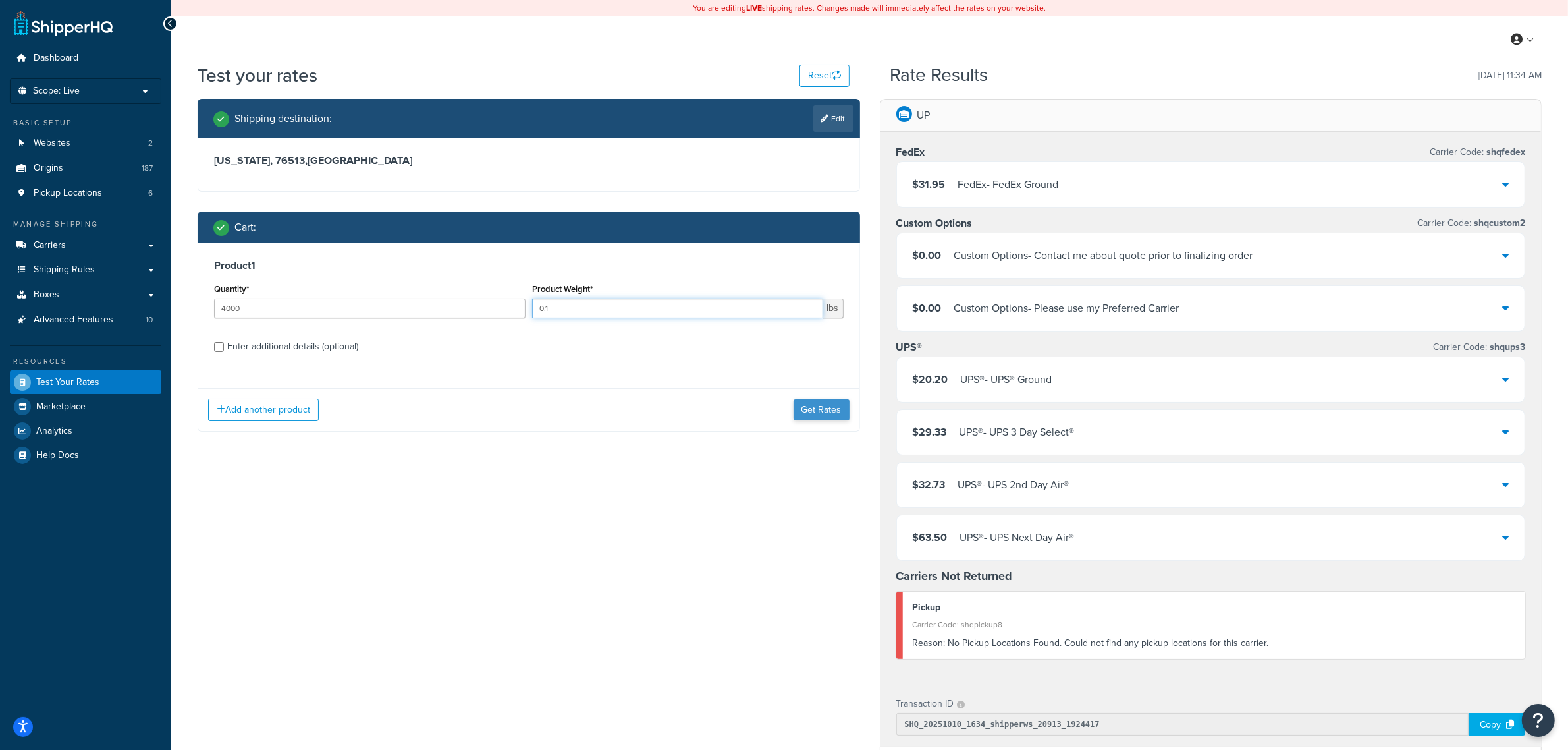
type input "0.1"
click at [848, 407] on button "Get Rates" at bounding box center [822, 410] width 56 height 21
